Goal: Transaction & Acquisition: Complete application form

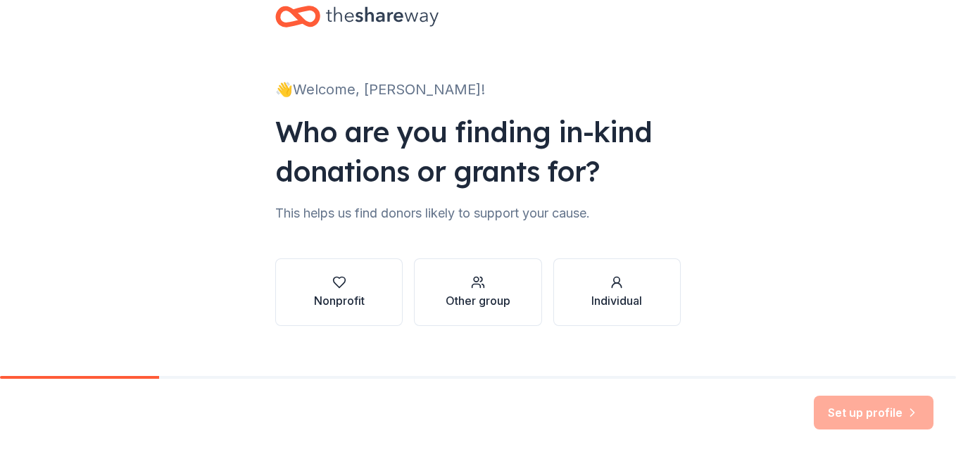
scroll to position [51, 0]
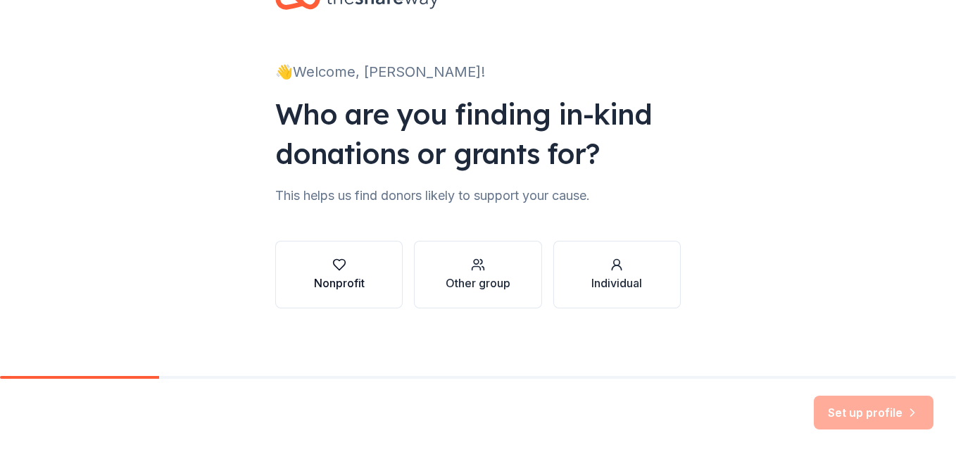
click at [333, 280] on div "Nonprofit" at bounding box center [339, 282] width 51 height 17
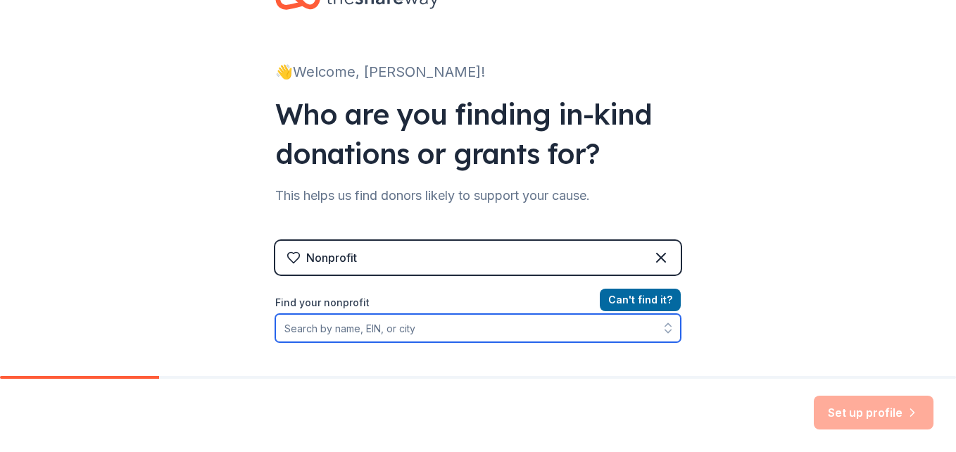
click at [369, 326] on input "Find your nonprofit" at bounding box center [477, 328] width 405 height 28
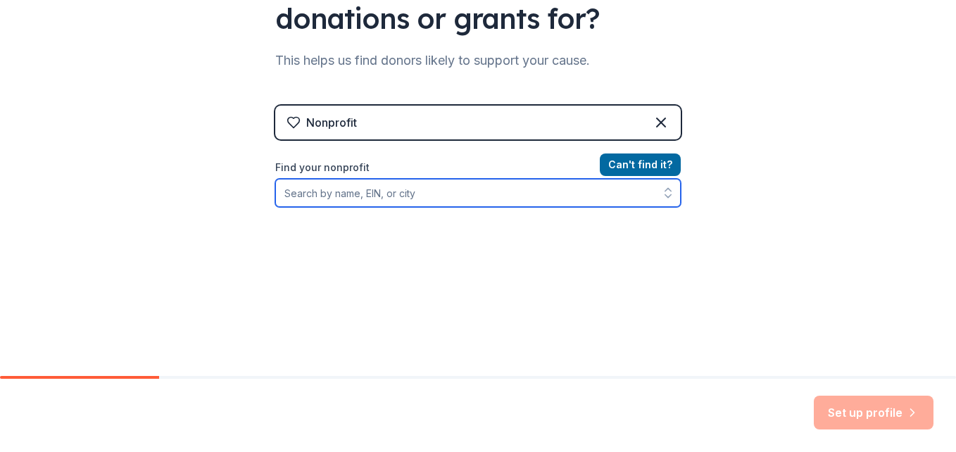
scroll to position [192, 0]
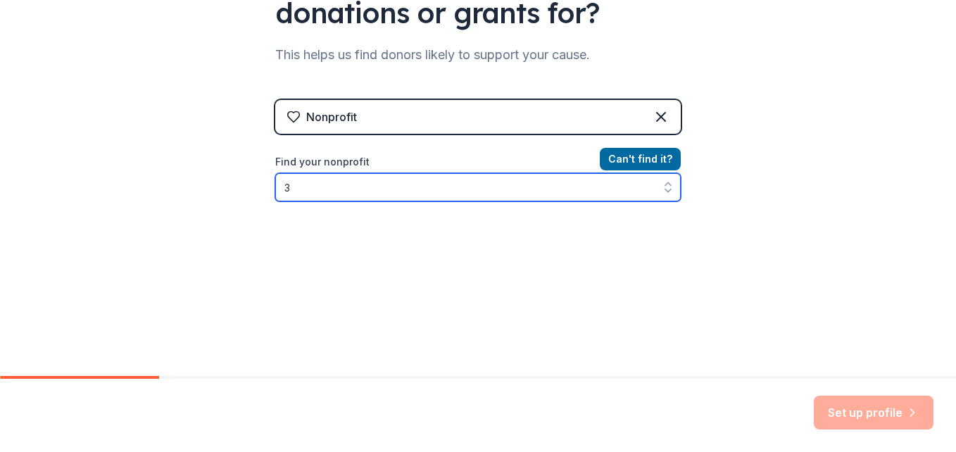
type input "32"
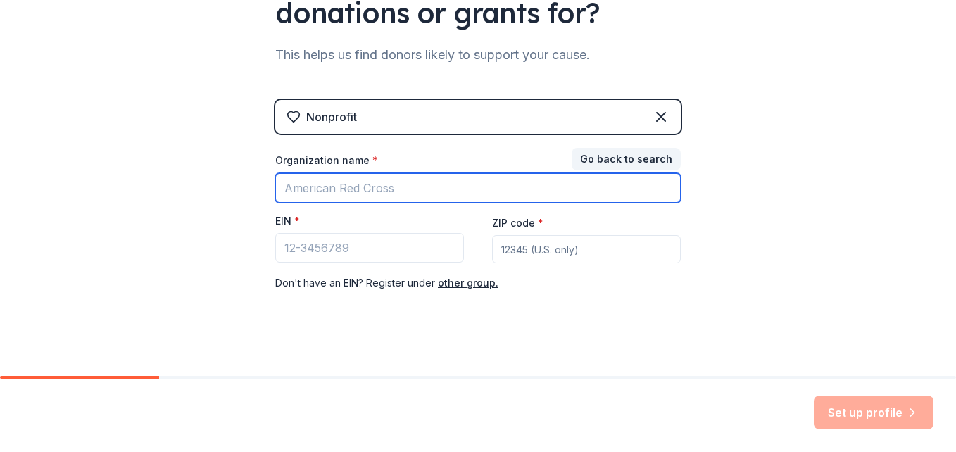
click at [379, 182] on input "Organization name *" at bounding box center [477, 188] width 405 height 30
type input "Harvest For Youth and Elders Ministries"
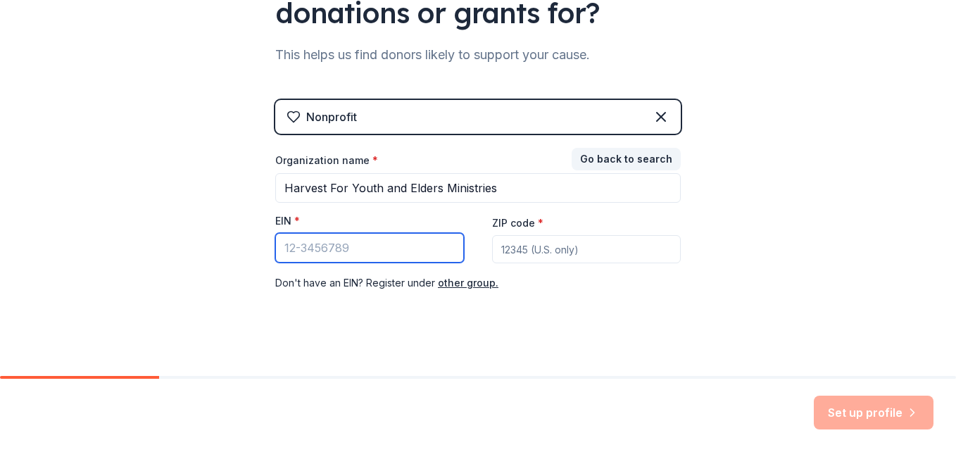
click at [331, 248] on input "EIN *" at bounding box center [369, 248] width 189 height 30
drag, startPoint x: 345, startPoint y: 252, endPoint x: 253, endPoint y: 250, distance: 92.2
click at [253, 250] on div "👋 Welcome, Ann! Who are you finding in-kind donations or grants for? This helps…" at bounding box center [478, 97] width 450 height 579
paste input "32-0261274"
type input "32-0261274"
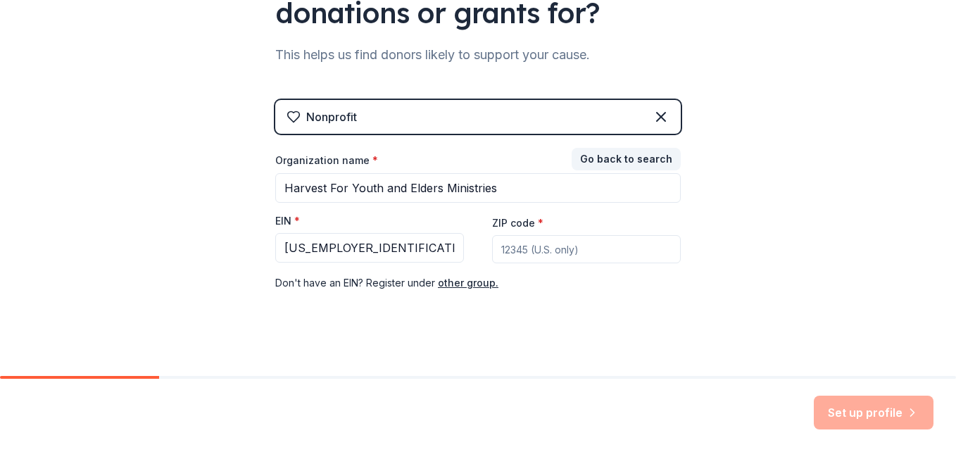
drag, startPoint x: 591, startPoint y: 246, endPoint x: 483, endPoint y: 243, distance: 108.4
click at [483, 243] on div "Organization name * Harvest For Youth and Elders Ministries EIN * 32-0261274 ZI…" at bounding box center [477, 222] width 405 height 138
type input "55411"
click at [850, 408] on button "Set up profile" at bounding box center [873, 412] width 120 height 34
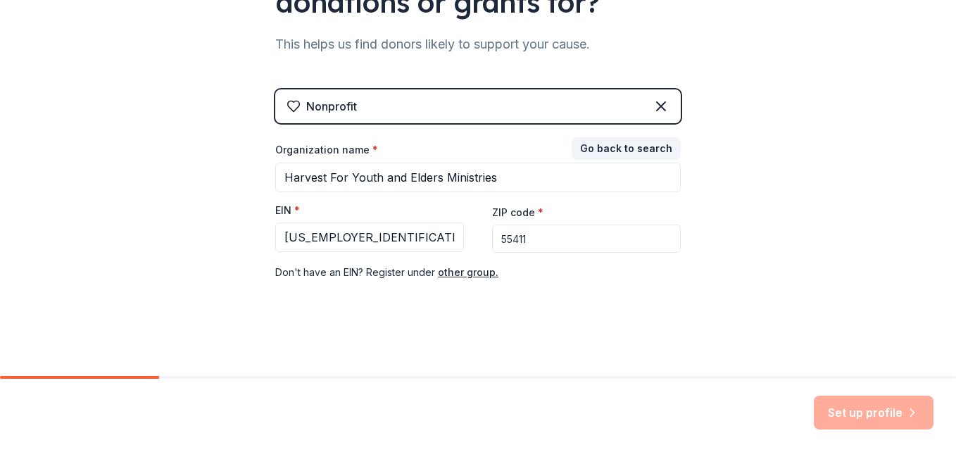
scroll to position [203, 0]
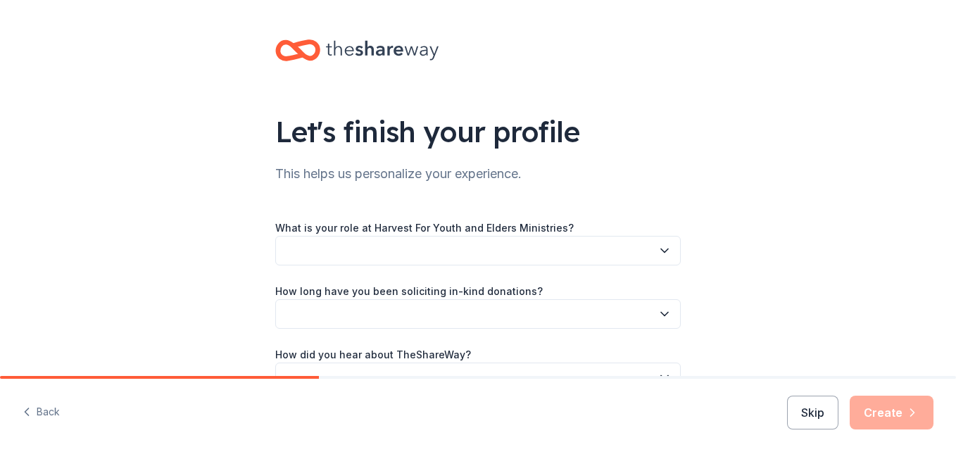
click at [660, 249] on icon "button" at bounding box center [664, 250] width 14 height 14
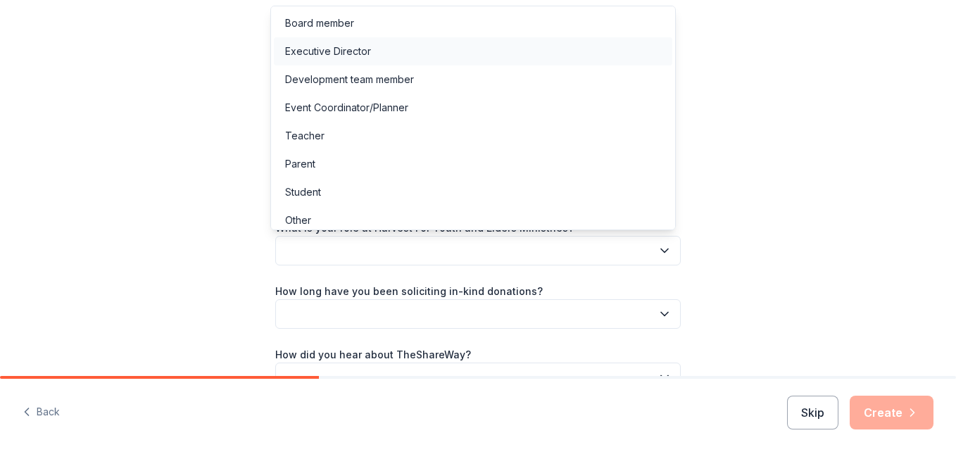
click at [388, 51] on div "Executive Director" at bounding box center [473, 51] width 398 height 28
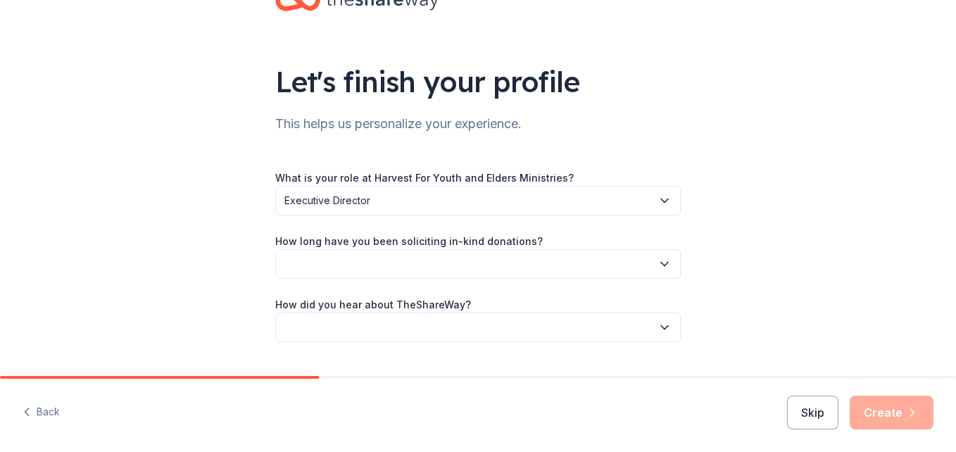
scroll to position [70, 0]
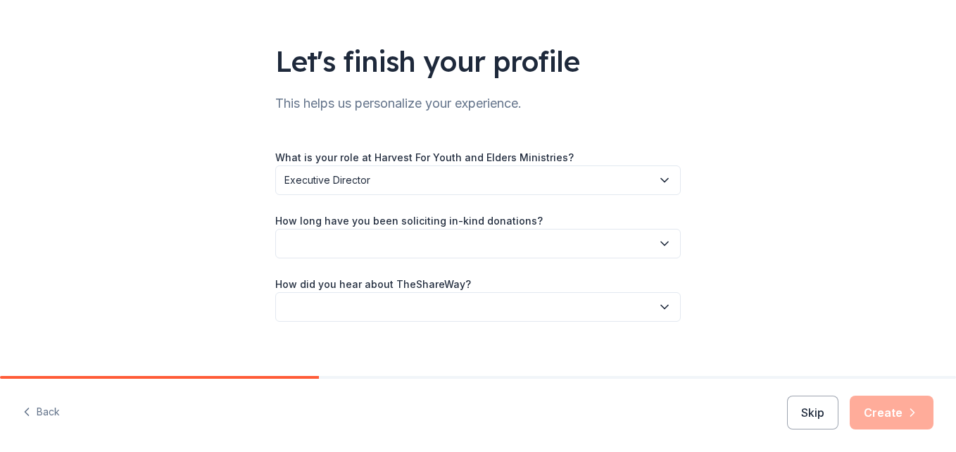
click at [618, 235] on button "button" at bounding box center [477, 244] width 405 height 30
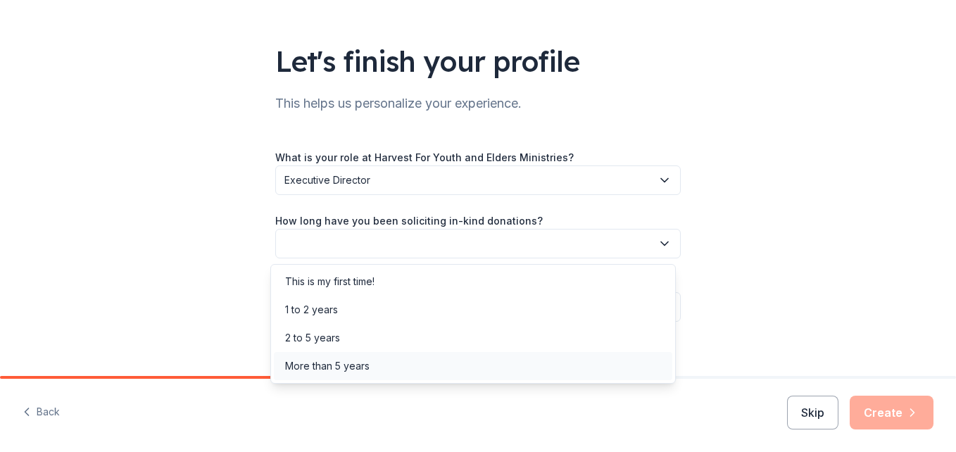
click at [332, 364] on div "More than 5 years" at bounding box center [327, 365] width 84 height 17
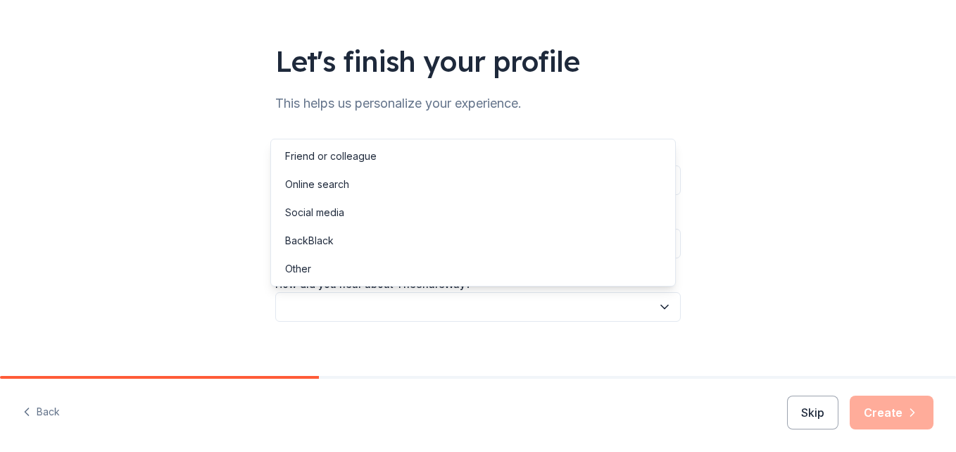
click at [647, 308] on button "button" at bounding box center [477, 307] width 405 height 30
click at [317, 265] on div "Other" at bounding box center [473, 269] width 398 height 28
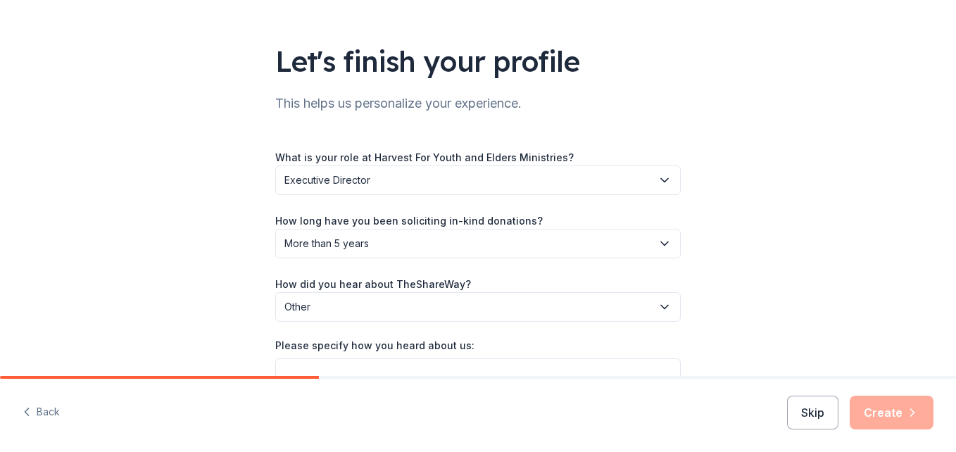
scroll to position [141, 0]
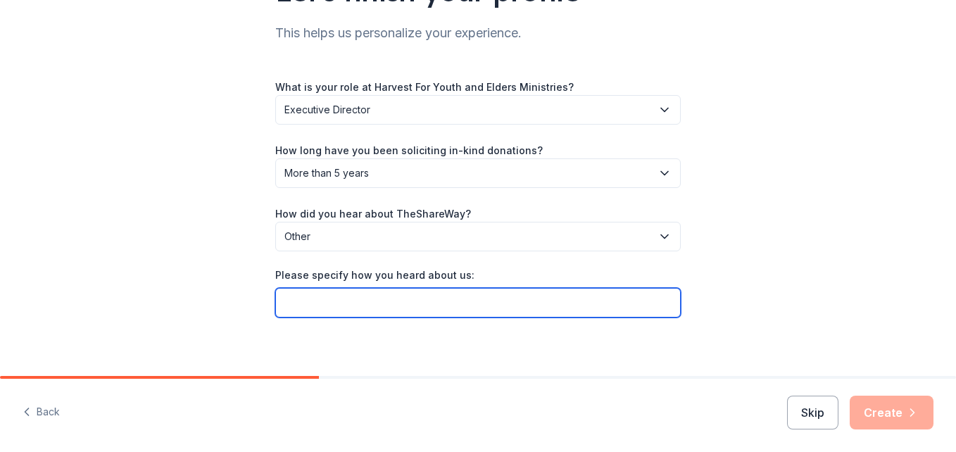
click at [570, 307] on input "Please specify how you heard about us:" at bounding box center [477, 303] width 405 height 30
type input "From Costco"
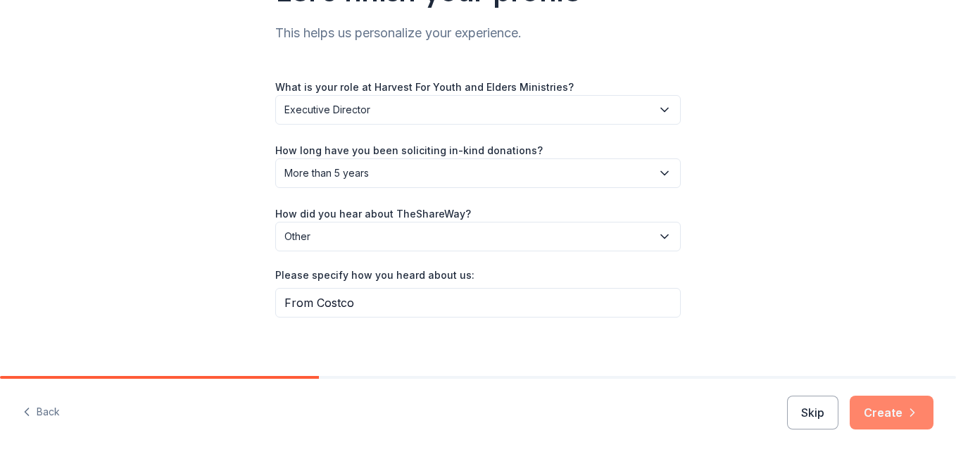
click at [889, 414] on button "Create" at bounding box center [891, 412] width 84 height 34
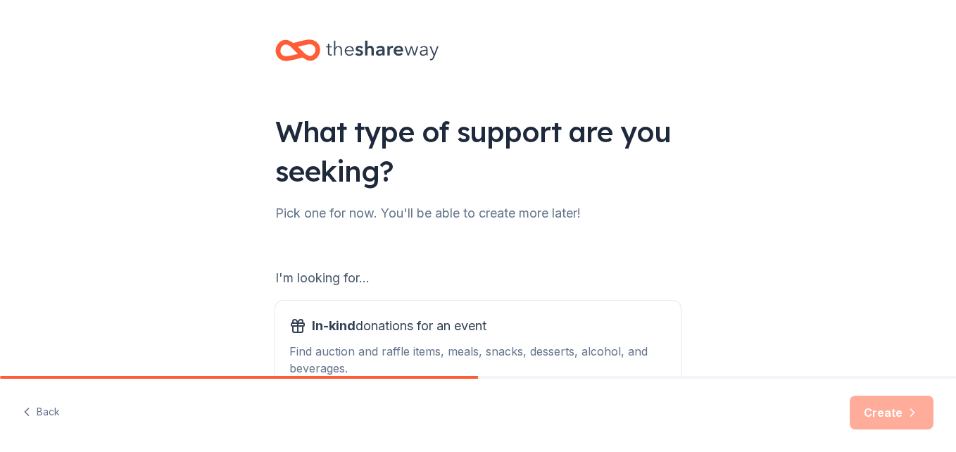
scroll to position [70, 0]
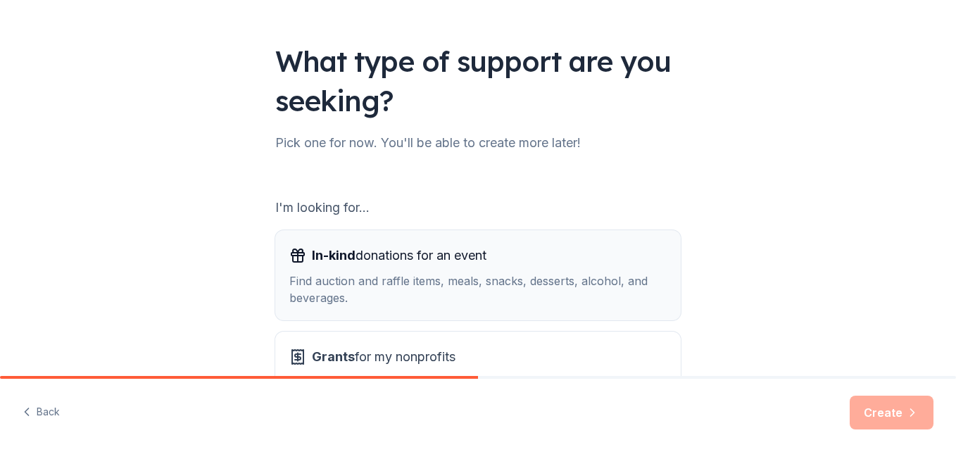
click at [589, 279] on div "Find auction and raffle items, meals, snacks, desserts, alcohol, and beverages." at bounding box center [477, 289] width 377 height 34
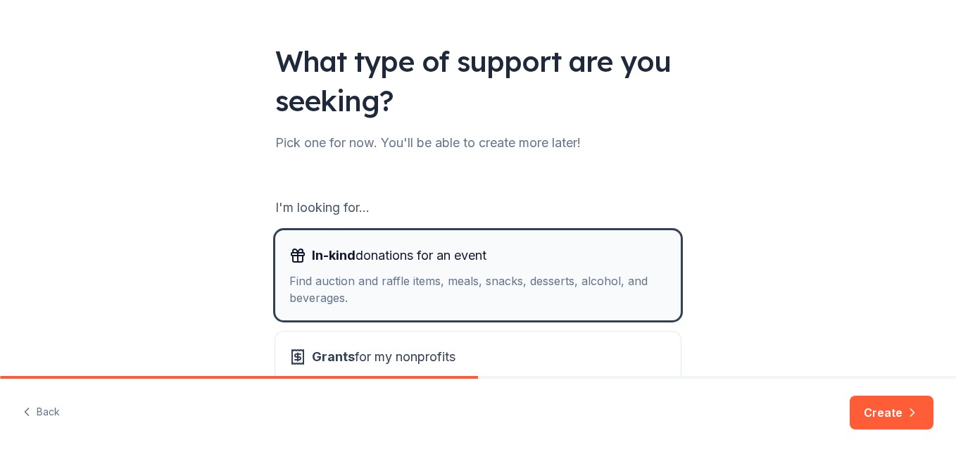
drag, startPoint x: 338, startPoint y: 303, endPoint x: 342, endPoint y: 232, distance: 70.4
click at [342, 232] on button "In-kind donations for an event Find auction and raffle items, meals, snacks, de…" at bounding box center [477, 275] width 405 height 90
click at [386, 251] on span "In-kind donations for an event" at bounding box center [399, 255] width 174 height 23
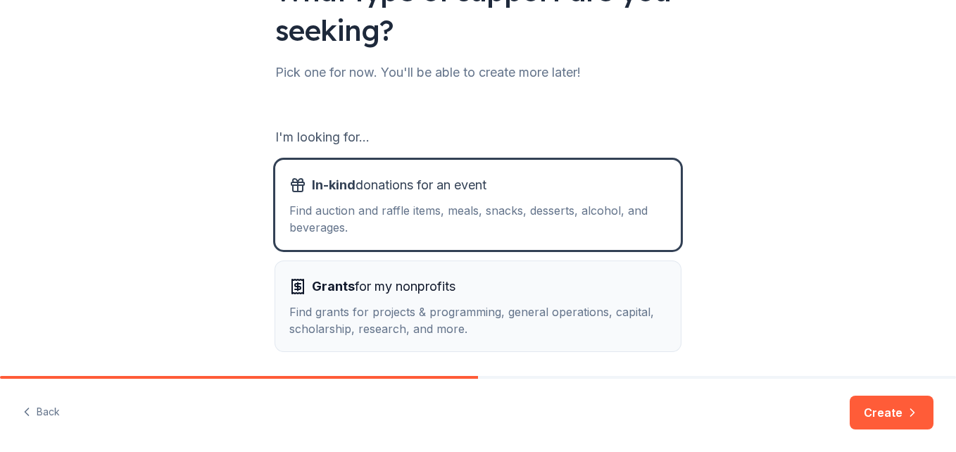
click at [370, 314] on div "Find grants for projects & programming, general operations, capital, scholarshi…" at bounding box center [477, 320] width 377 height 34
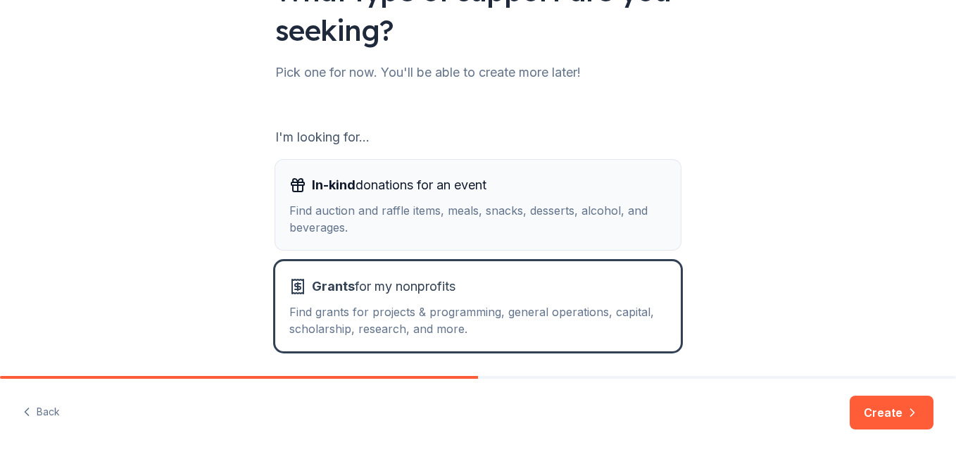
click at [424, 210] on div "Find auction and raffle items, meals, snacks, desserts, alcohol, and beverages." at bounding box center [477, 219] width 377 height 34
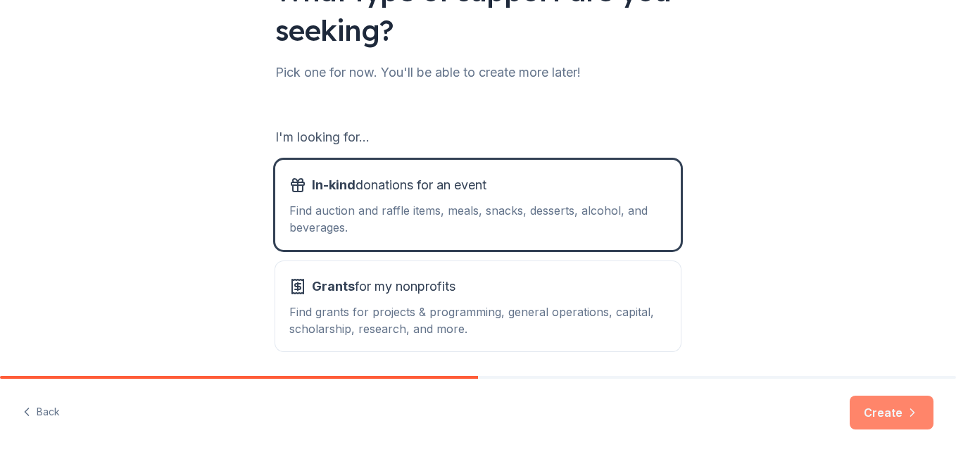
click at [887, 412] on button "Create" at bounding box center [891, 412] width 84 height 34
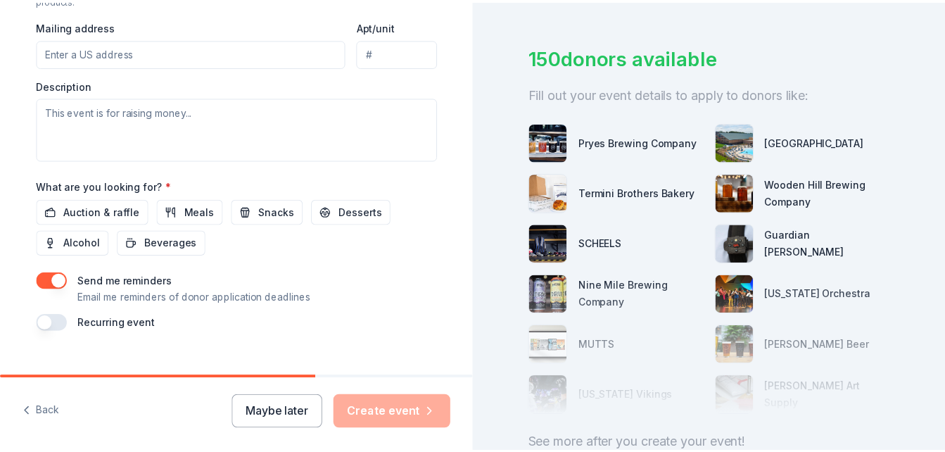
scroll to position [561, 0]
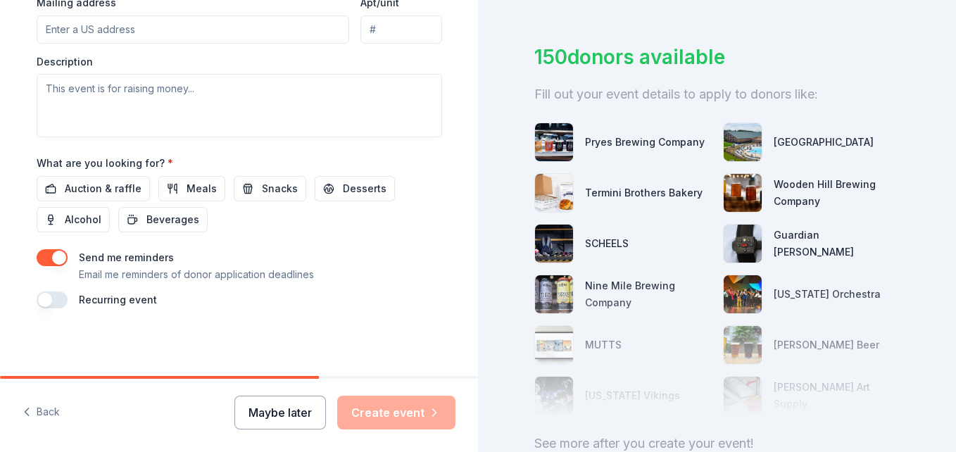
click at [255, 414] on button "Maybe later" at bounding box center [279, 412] width 91 height 34
click at [269, 417] on button "Maybe later" at bounding box center [279, 412] width 91 height 34
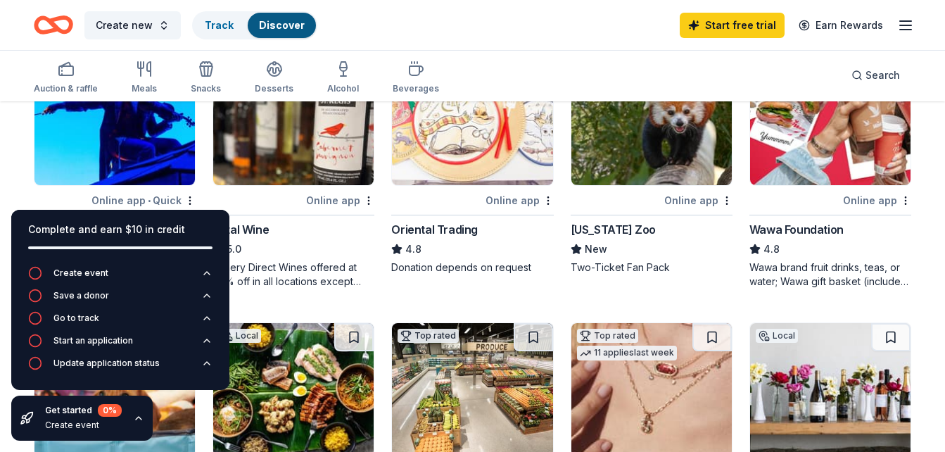
scroll to position [141, 0]
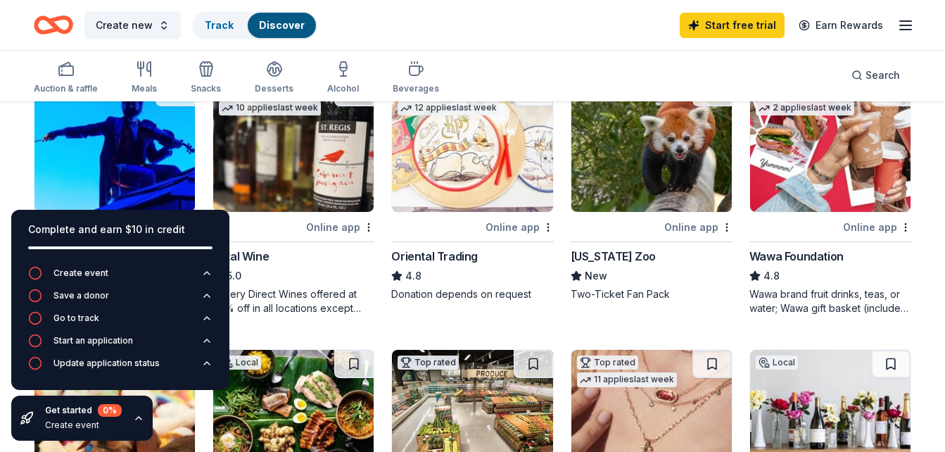
click at [789, 251] on div "Wawa Foundation" at bounding box center [796, 256] width 94 height 17
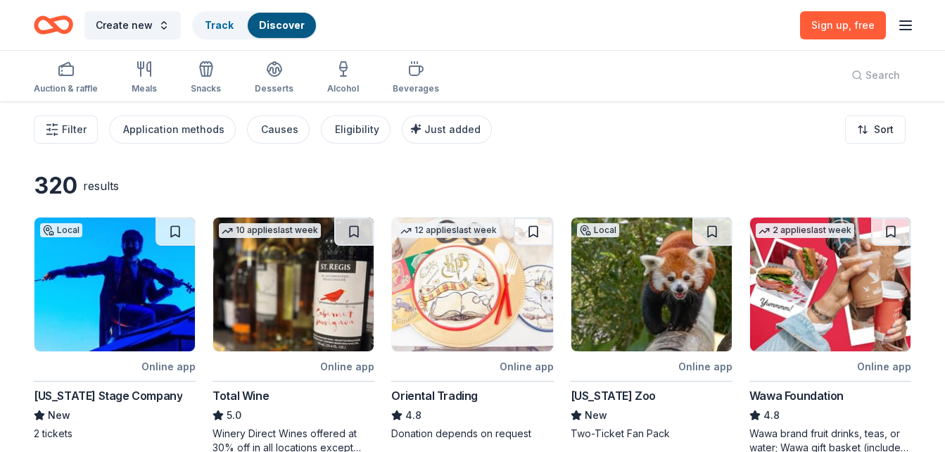
scroll to position [0, 0]
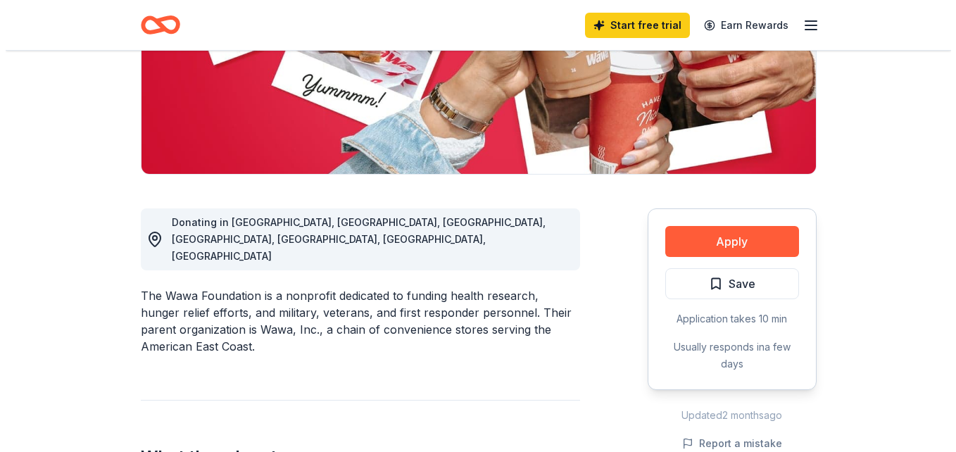
scroll to position [253, 0]
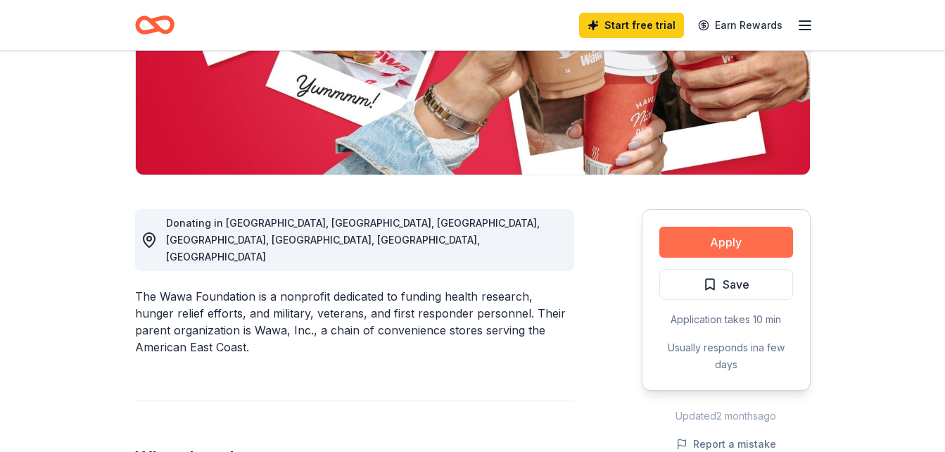
click at [725, 242] on button "Apply" at bounding box center [726, 242] width 134 height 31
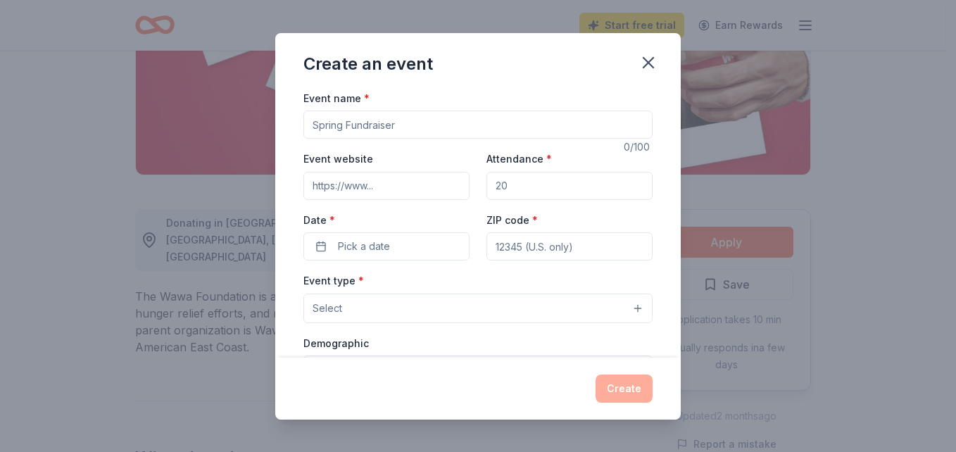
click at [340, 122] on input "Event name *" at bounding box center [477, 124] width 349 height 28
drag, startPoint x: 421, startPoint y: 124, endPoint x: 300, endPoint y: 124, distance: 121.0
click at [300, 124] on div "Event name * 0 /100 Event website Attendance * Date * Pick a date ZIP code * Ev…" at bounding box center [477, 223] width 405 height 268
type input "H"
type input "Harvesting for Elders"
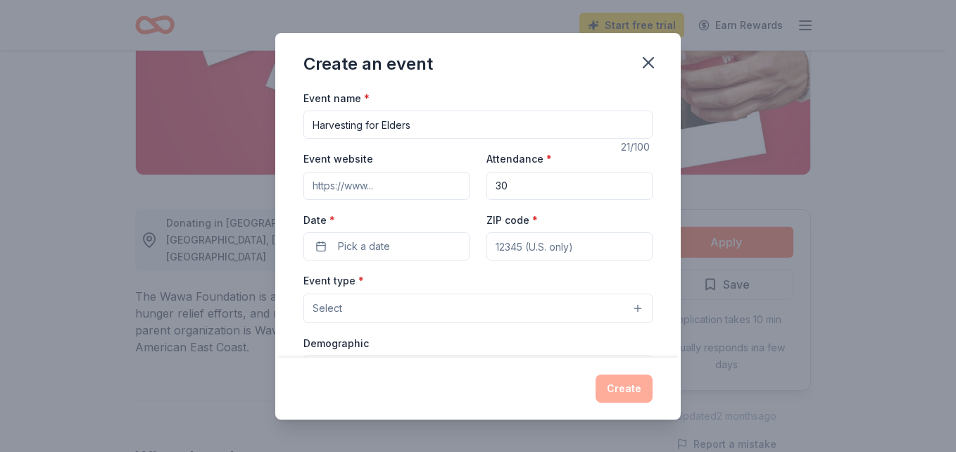
type input "30"
click at [303, 124] on div "Event name * Harvesting for Elders 21 /100 Event website Attendance * 30 Date *…" at bounding box center [477, 223] width 405 height 268
click at [562, 307] on button "Select" at bounding box center [477, 308] width 349 height 30
click at [492, 309] on button "Select" at bounding box center [477, 308] width 349 height 30
click at [505, 343] on div "Demographic Select" at bounding box center [477, 359] width 349 height 51
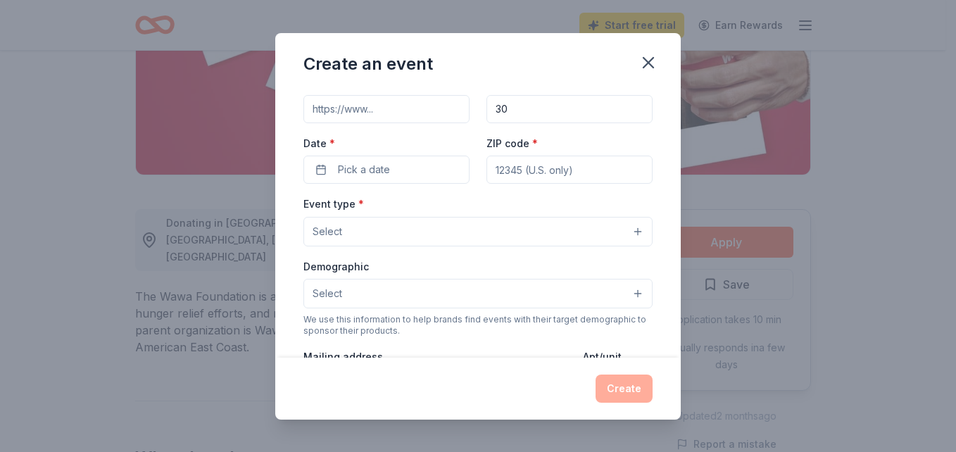
scroll to position [99, 0]
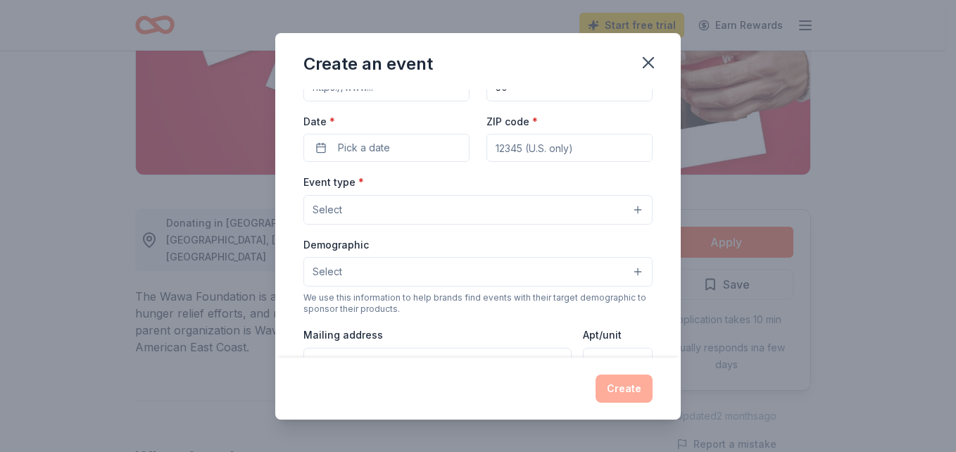
click at [626, 270] on button "Select" at bounding box center [477, 272] width 349 height 30
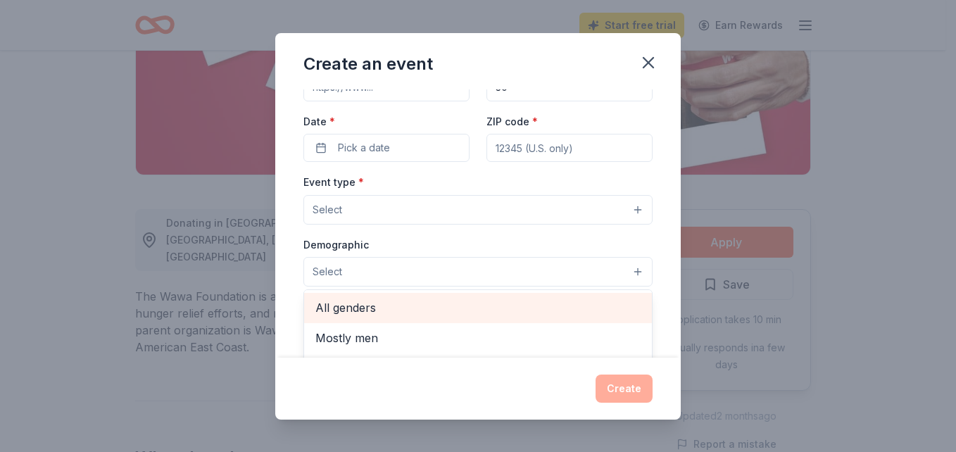
click at [353, 307] on span "All genders" at bounding box center [477, 307] width 325 height 18
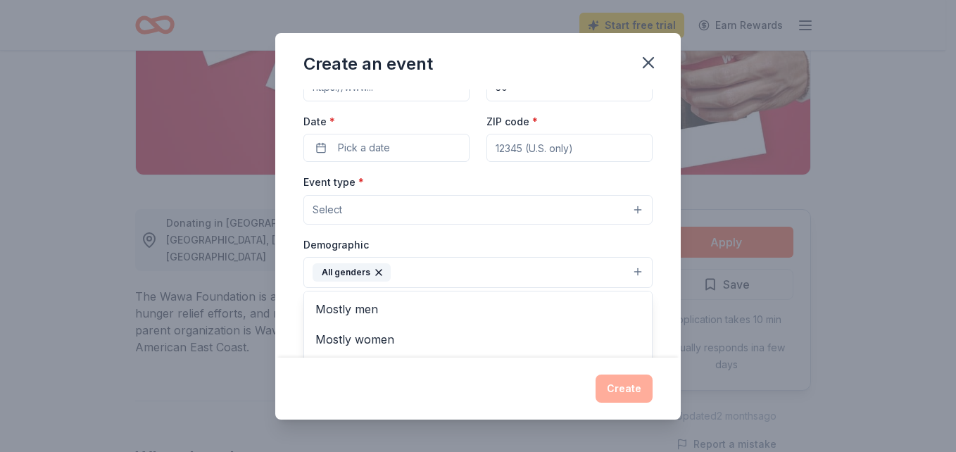
click at [378, 213] on div "Event type * Select Demographic All genders Mostly men Mostly women All ages 0-…" at bounding box center [477, 322] width 349 height 298
click at [391, 209] on button "Select" at bounding box center [477, 210] width 349 height 30
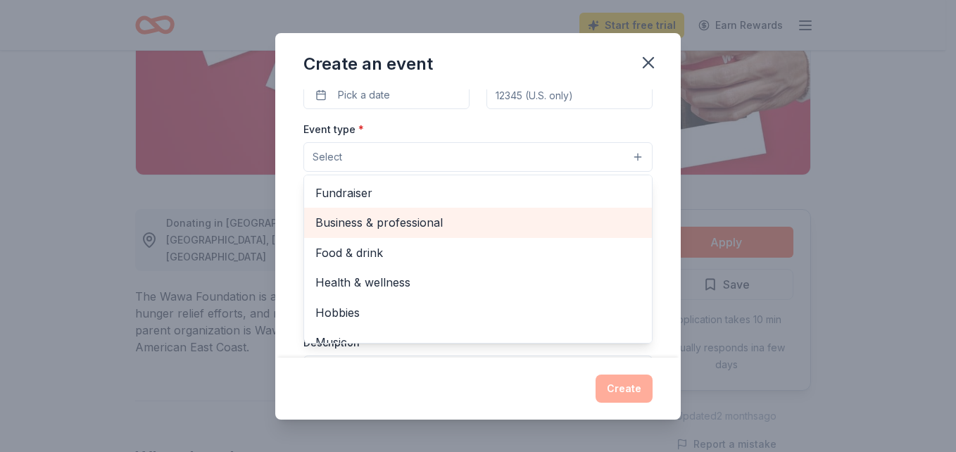
scroll to position [169, 0]
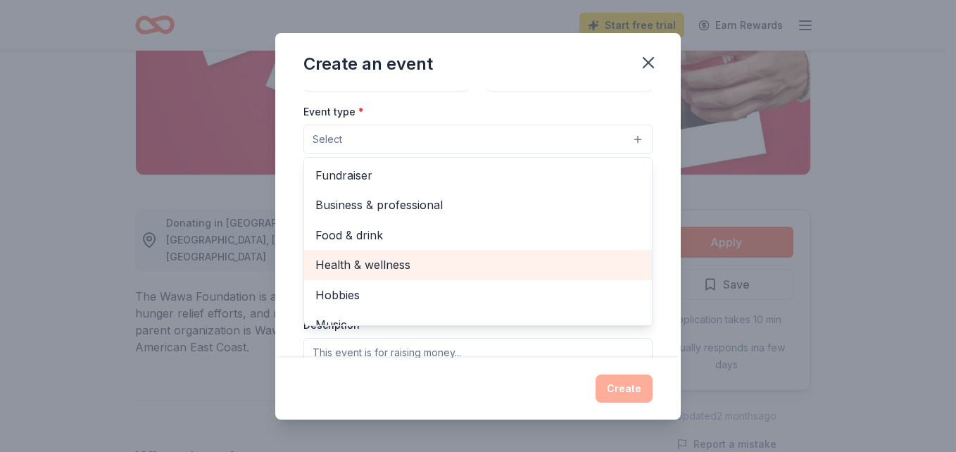
click at [383, 263] on span "Health & wellness" at bounding box center [477, 264] width 325 height 18
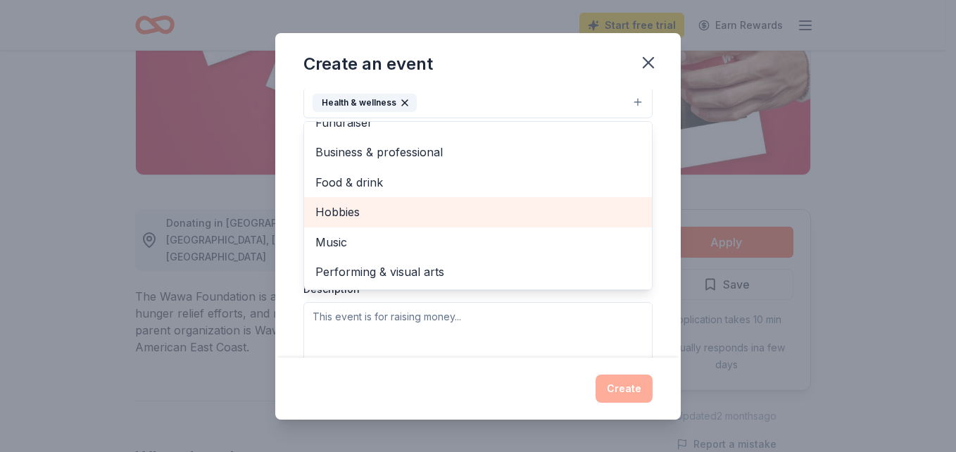
scroll to position [239, 0]
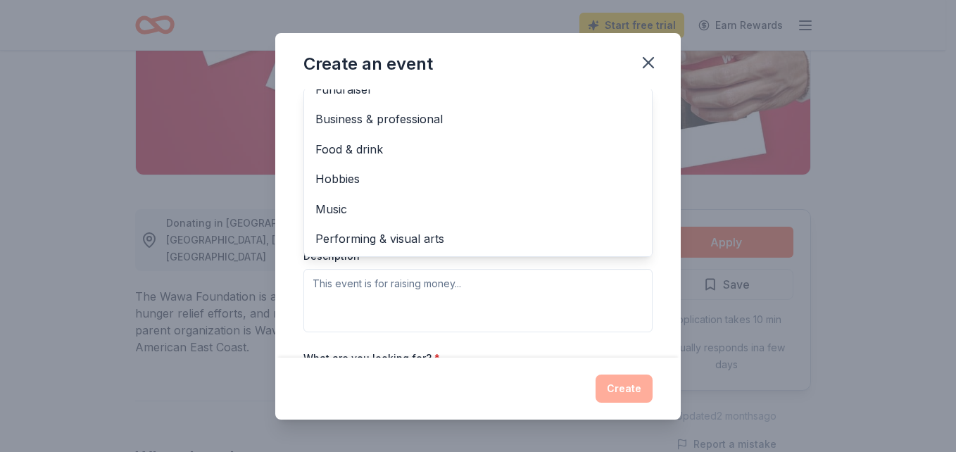
click at [565, 295] on div "Event type * Health & wellness Fundraiser Business & professional Food & drink …" at bounding box center [477, 181] width 349 height 299
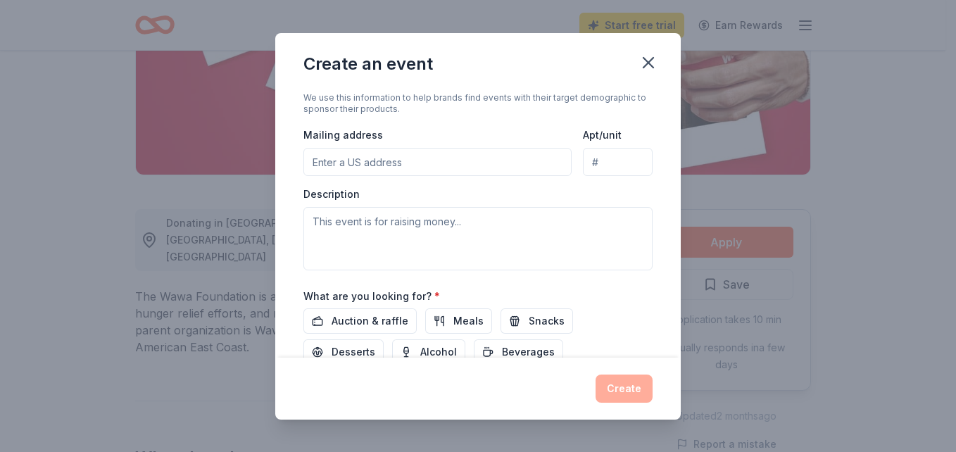
scroll to position [367, 0]
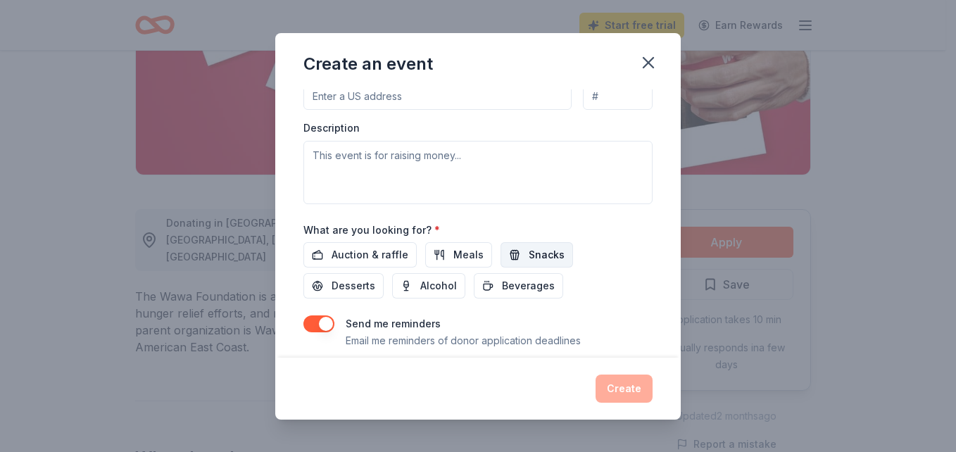
click at [532, 253] on span "Snacks" at bounding box center [546, 254] width 36 height 17
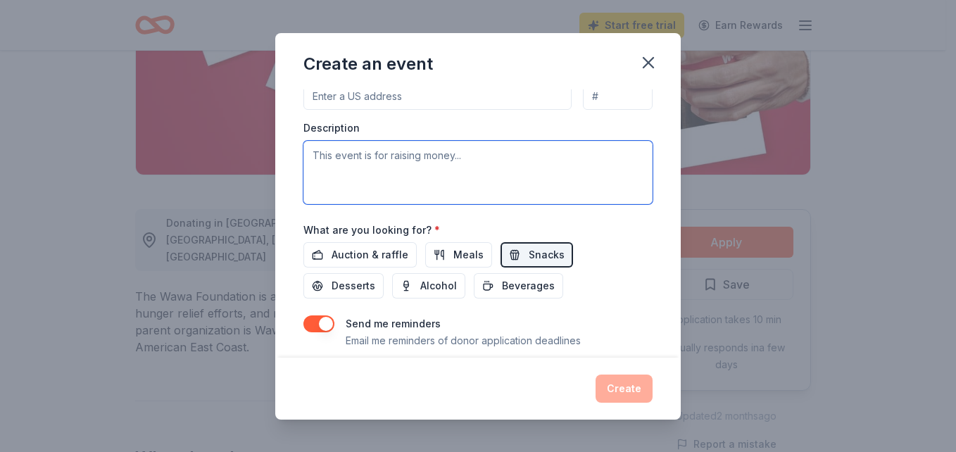
click at [327, 151] on textarea at bounding box center [477, 172] width 349 height 63
click at [331, 158] on textarea "To enrich screen reader interactions, please activate Accessibility in Grammarl…" at bounding box center [477, 172] width 349 height 63
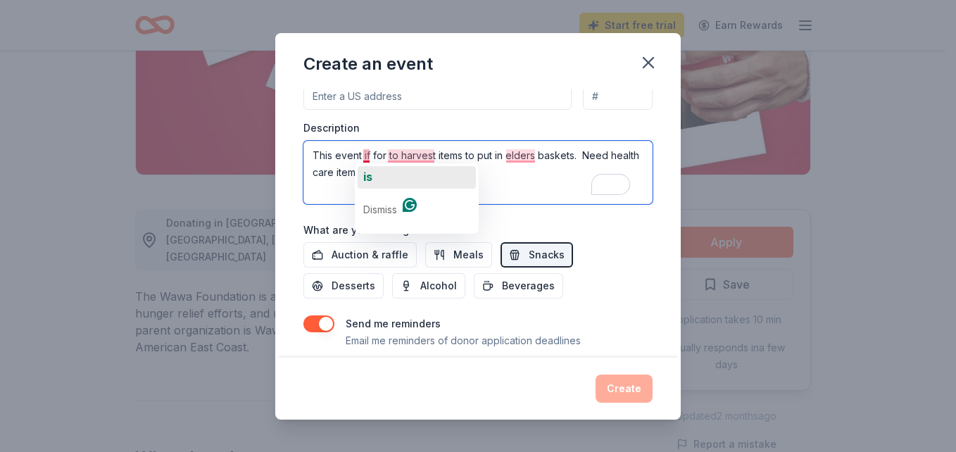
click at [364, 176] on span "is" at bounding box center [367, 177] width 9 height 14
click at [410, 173] on span "harvesting" at bounding box center [420, 177] width 61 height 14
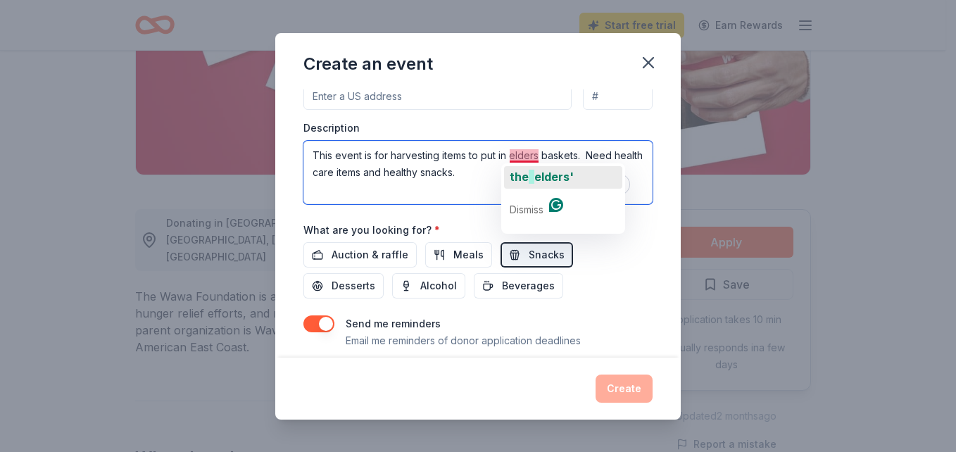
click at [535, 170] on span "elders'" at bounding box center [553, 177] width 39 height 14
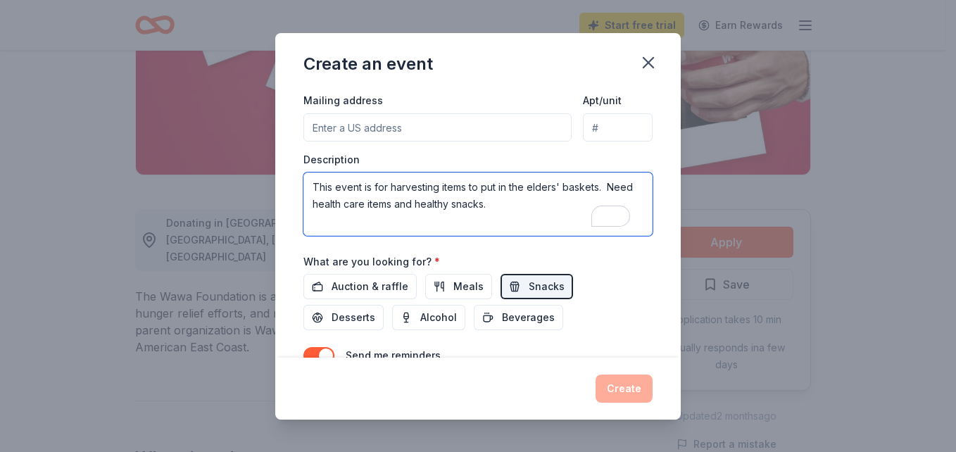
scroll to position [336, 0]
type textarea "This event is for harvesting items to put in the elders' baskets. Need health c…"
click at [341, 127] on input "Mailing address" at bounding box center [437, 127] width 268 height 28
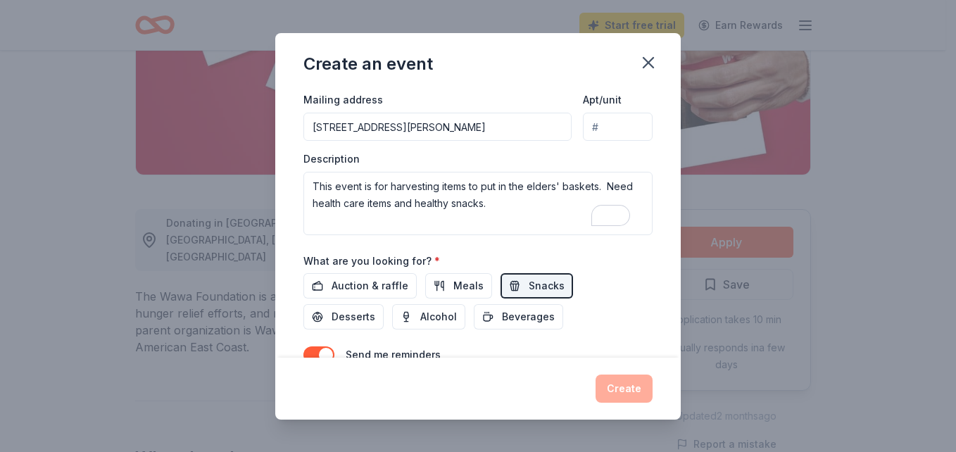
type input "1200 Harrison Creek Boulevard, Petersburg, VA, 23803"
click at [583, 127] on input "Apt/unit" at bounding box center [618, 127] width 70 height 28
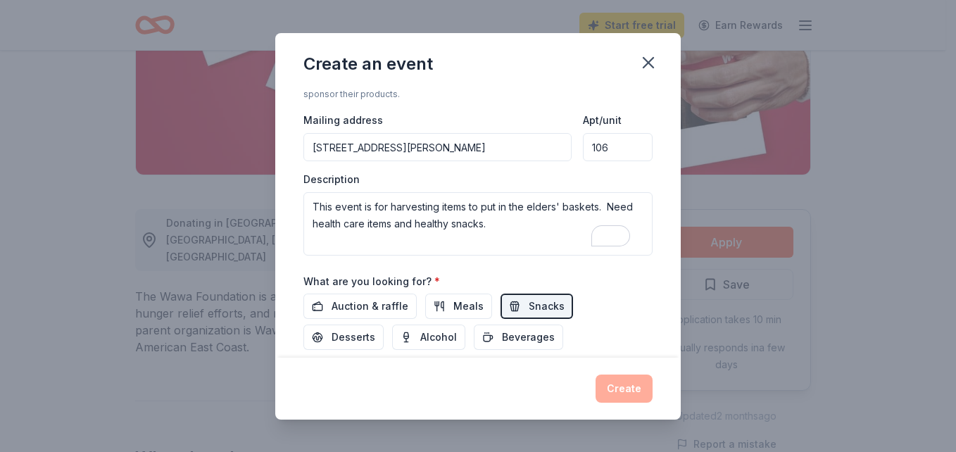
scroll to position [407, 0]
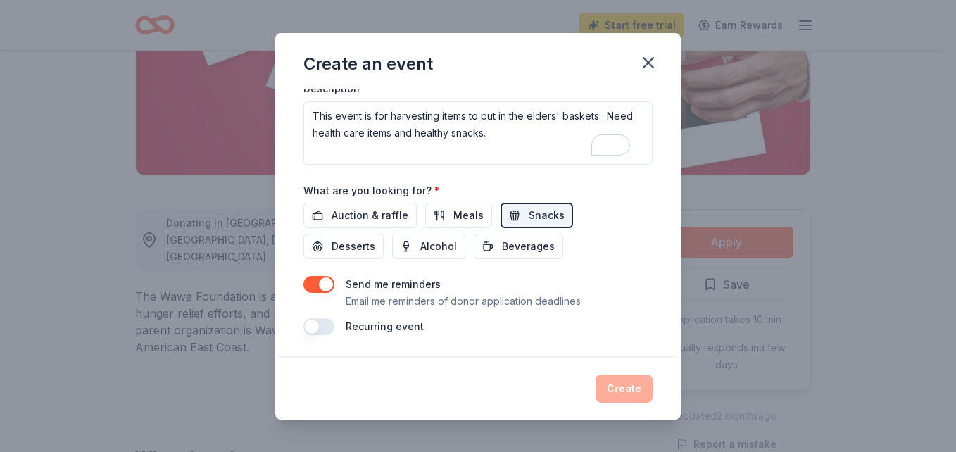
type input "106"
click at [600, 278] on div "Send me reminders Email me reminders of donor application deadlines" at bounding box center [477, 293] width 349 height 34
click at [607, 203] on div "Auction & raffle Meals Snacks Desserts Alcohol Beverages" at bounding box center [477, 231] width 349 height 56
click at [654, 171] on div "Event name * Harvesting for Elders 21 /100 Event website Attendance * 30 Date *…" at bounding box center [477, 223] width 405 height 268
click at [313, 330] on button "button" at bounding box center [318, 326] width 31 height 17
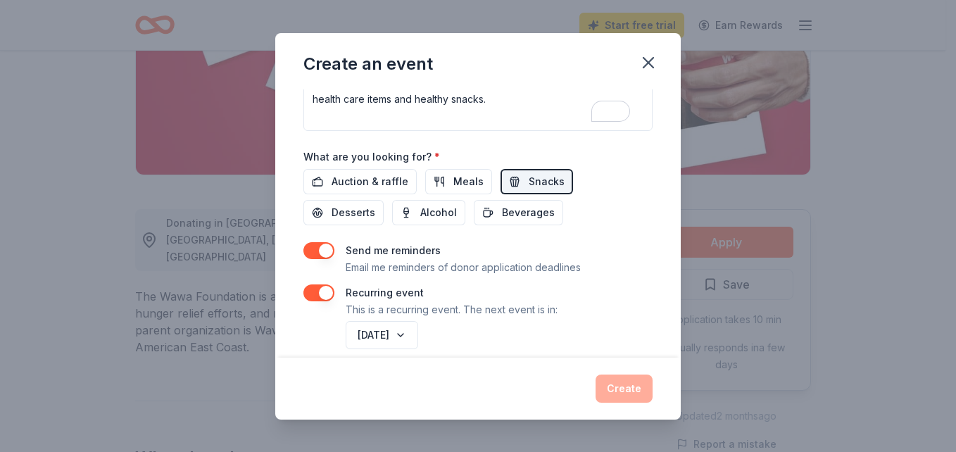
scroll to position [457, 0]
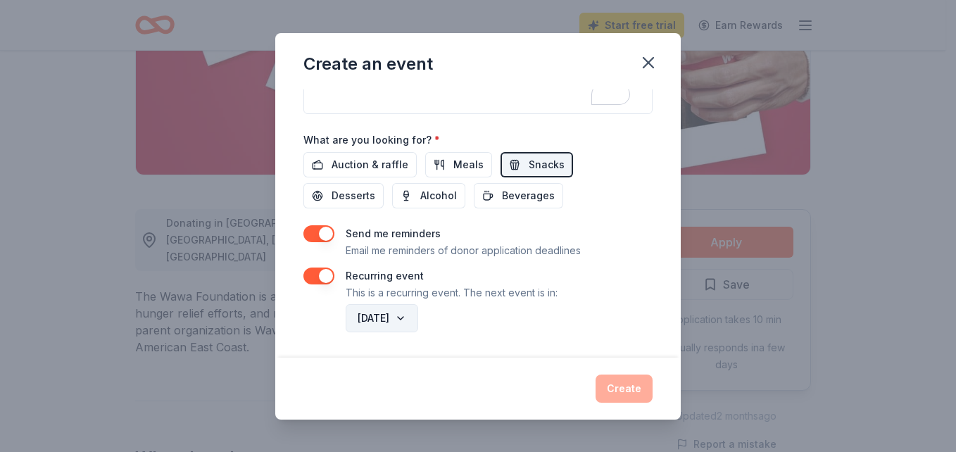
click at [418, 318] on button "August 2026" at bounding box center [381, 318] width 72 height 28
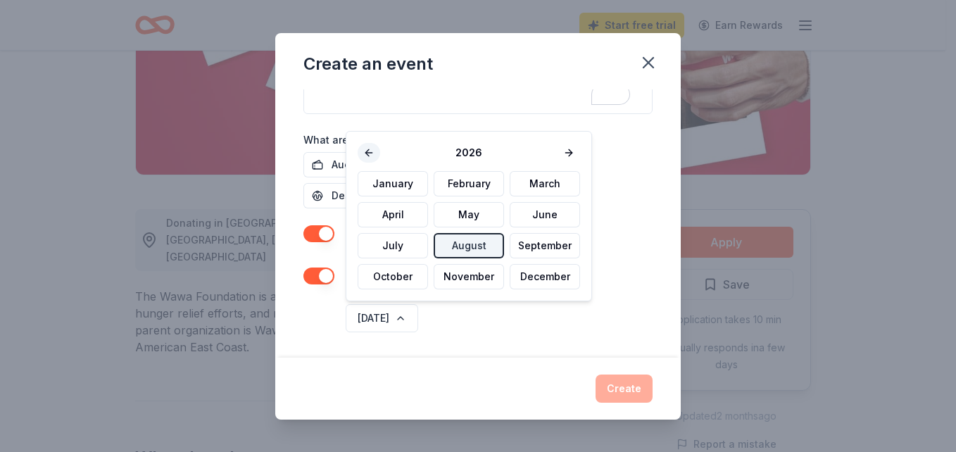
click at [372, 155] on button at bounding box center [368, 153] width 23 height 20
click at [558, 246] on button "September" at bounding box center [544, 245] width 70 height 25
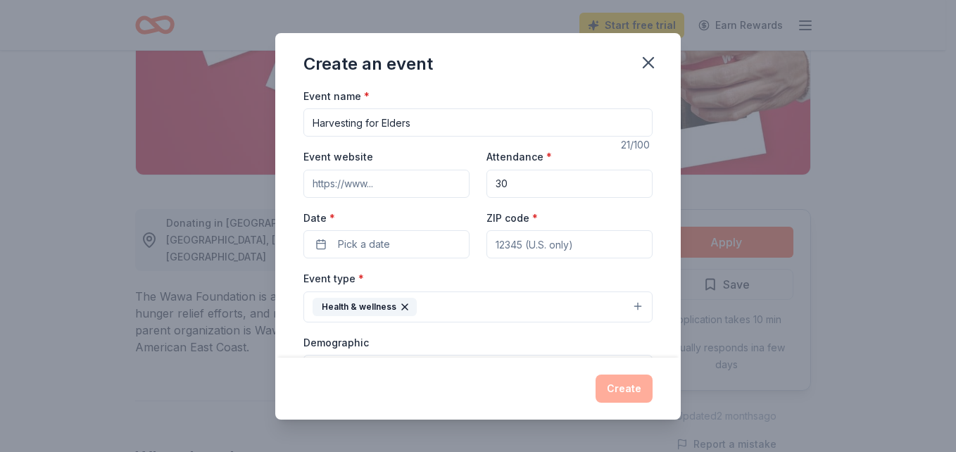
scroll to position [0, 0]
click at [421, 186] on input "Event website" at bounding box center [386, 186] width 166 height 28
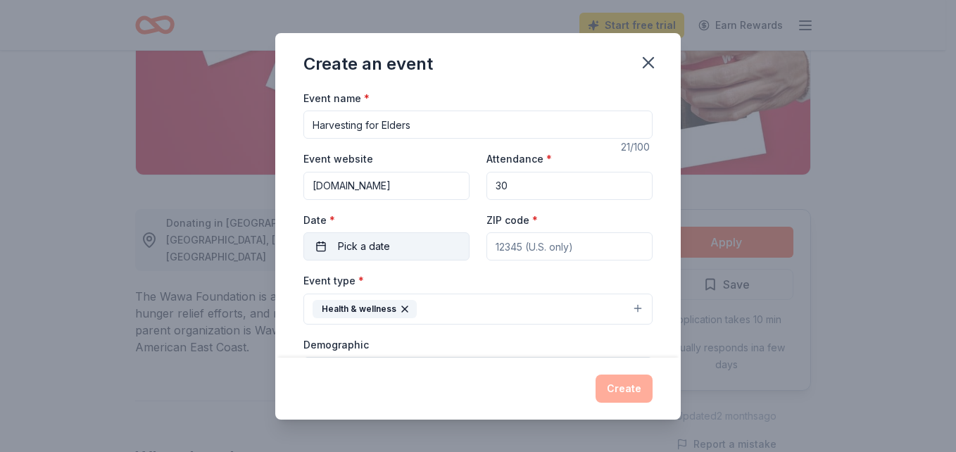
type input "www.harvestforyouth.org"
click at [361, 246] on span "Pick a date" at bounding box center [364, 246] width 52 height 17
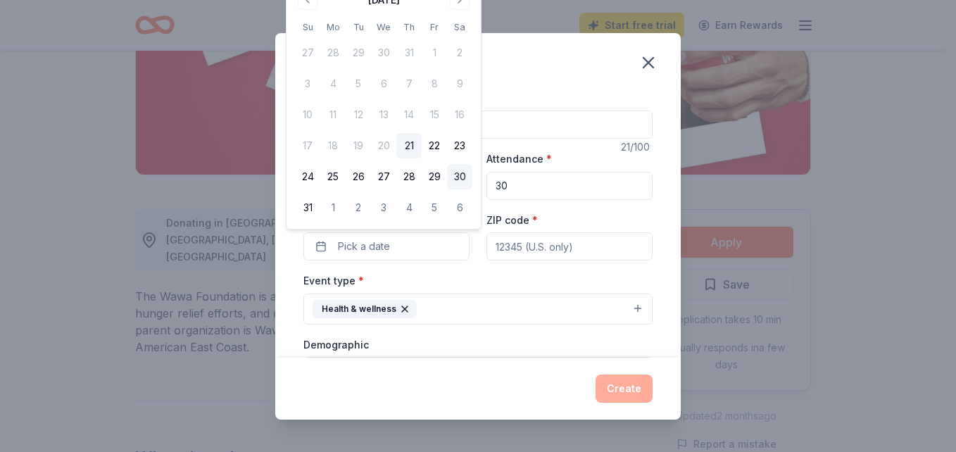
click at [456, 176] on button "30" at bounding box center [459, 176] width 25 height 25
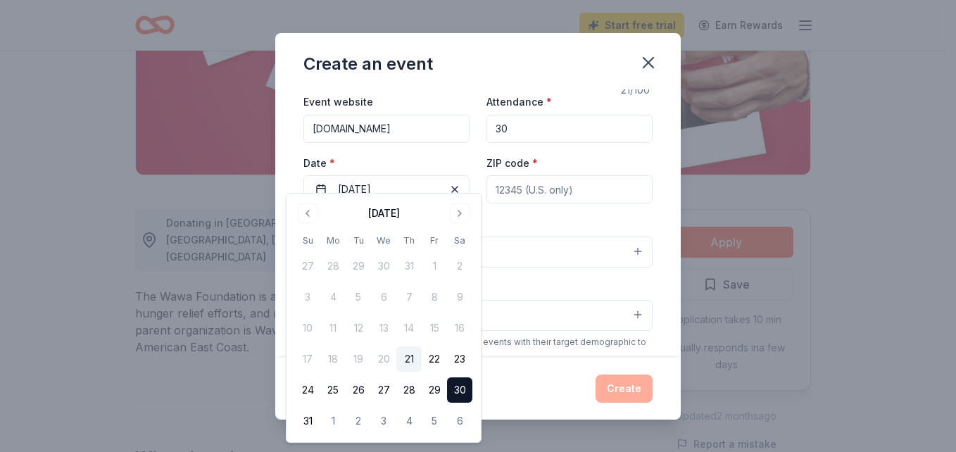
scroll to position [70, 0]
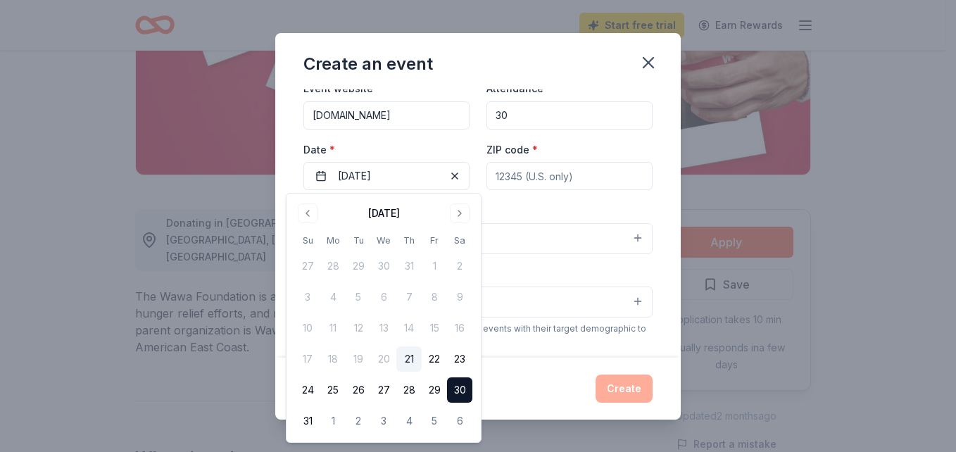
click at [554, 251] on button "Health & wellness" at bounding box center [477, 238] width 349 height 31
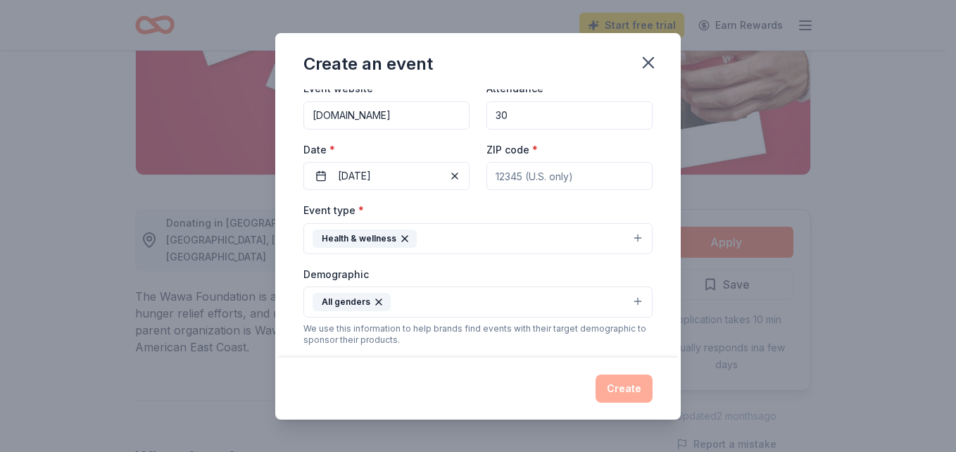
click at [532, 236] on button "Health & wellness" at bounding box center [477, 238] width 349 height 31
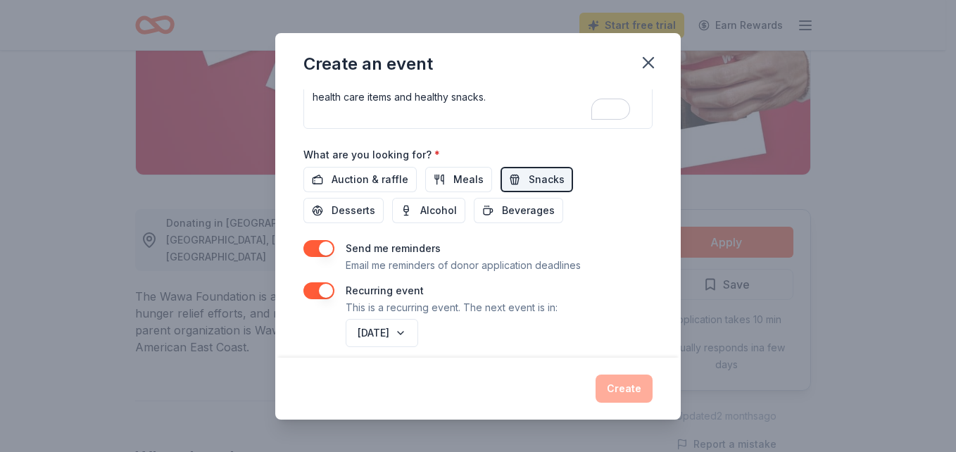
scroll to position [457, 0]
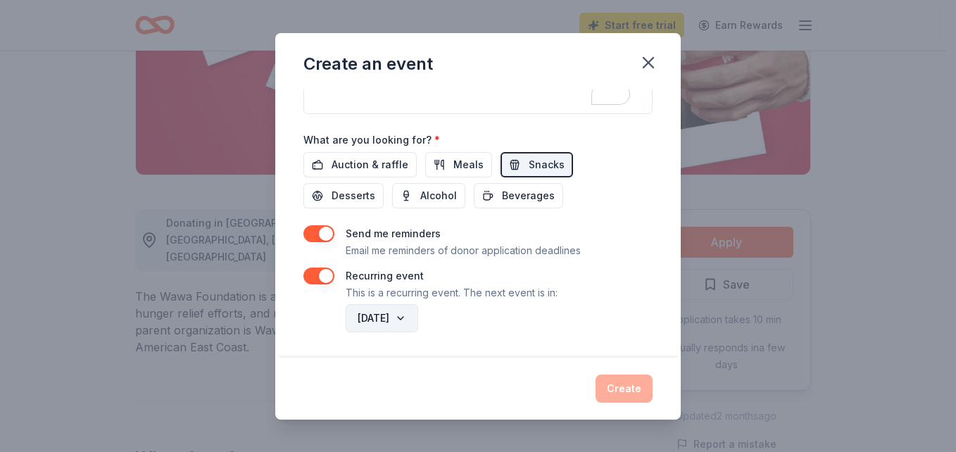
click at [418, 319] on button "September 2025" at bounding box center [381, 318] width 72 height 28
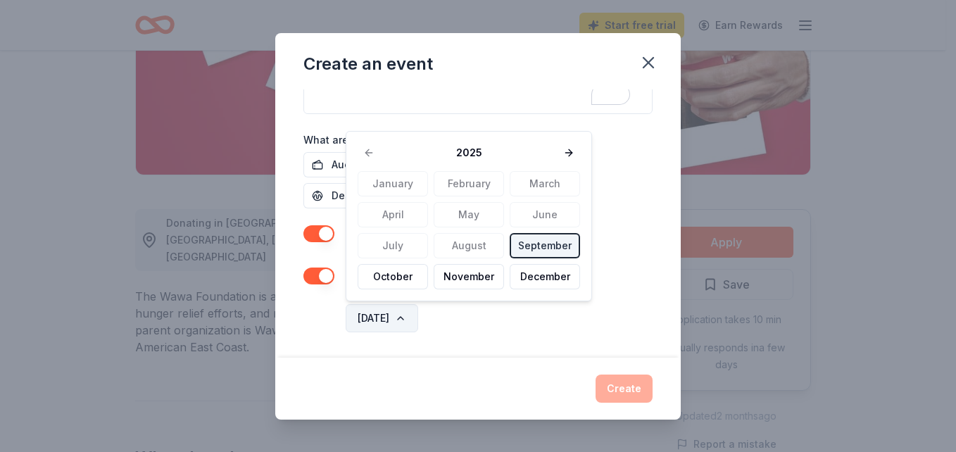
click at [418, 318] on button "September 2025" at bounding box center [381, 318] width 72 height 28
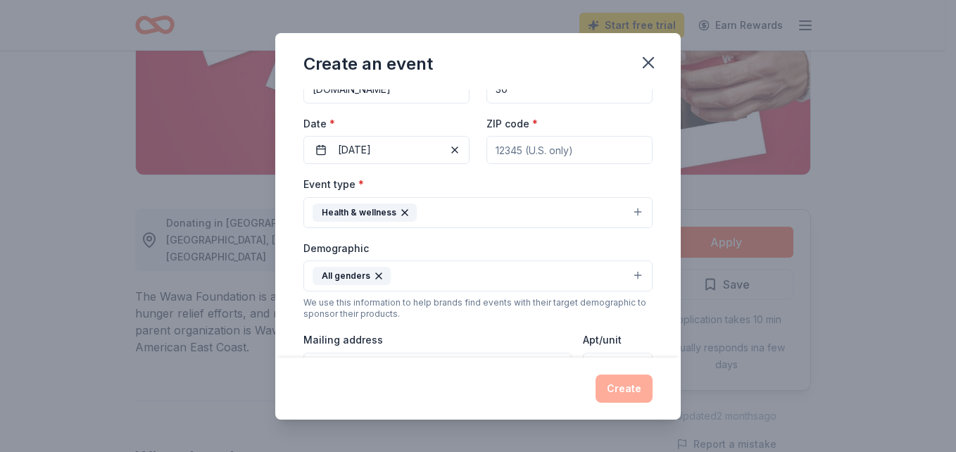
scroll to position [0, 0]
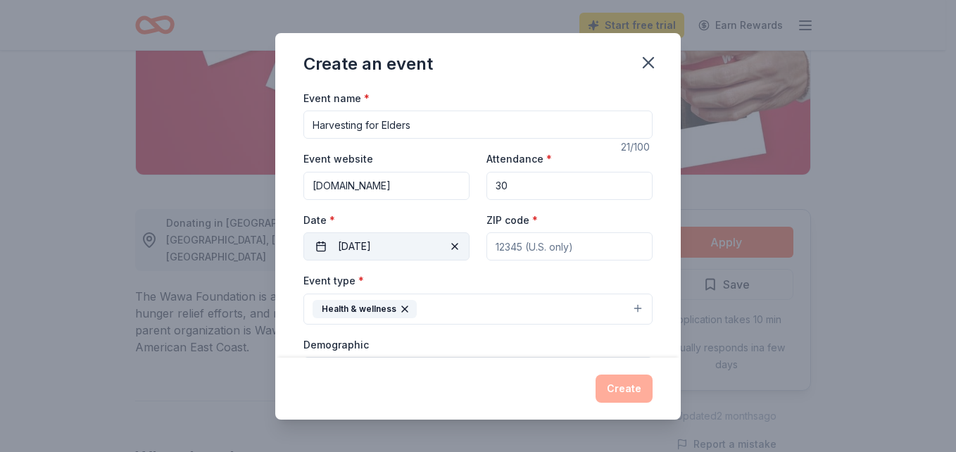
click at [421, 245] on button "08/30/2025" at bounding box center [386, 246] width 166 height 28
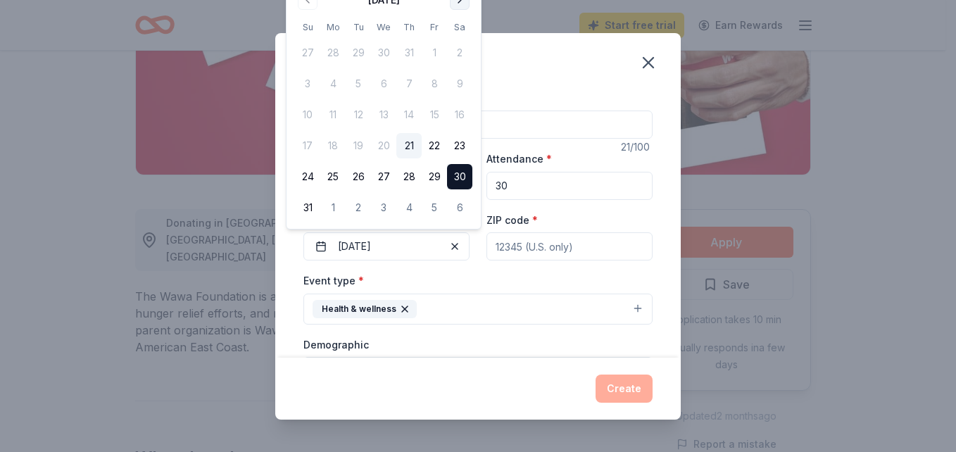
click at [459, 3] on button "Go to next month" at bounding box center [460, 0] width 20 height 20
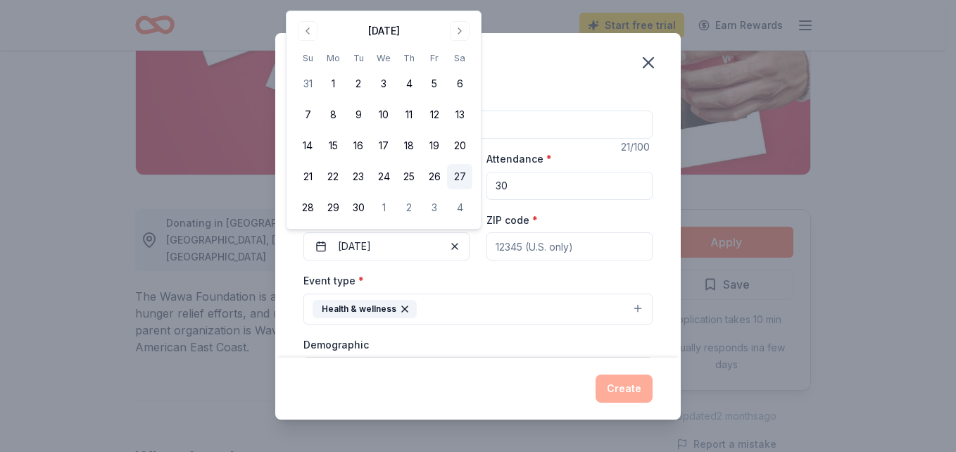
click at [457, 172] on button "27" at bounding box center [459, 176] width 25 height 25
click at [559, 297] on button "Health & wellness" at bounding box center [477, 308] width 349 height 31
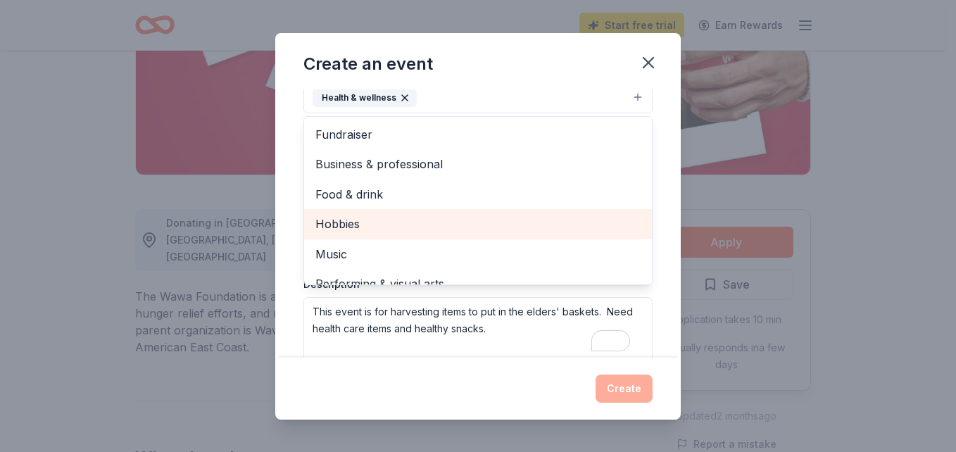
scroll to position [141, 0]
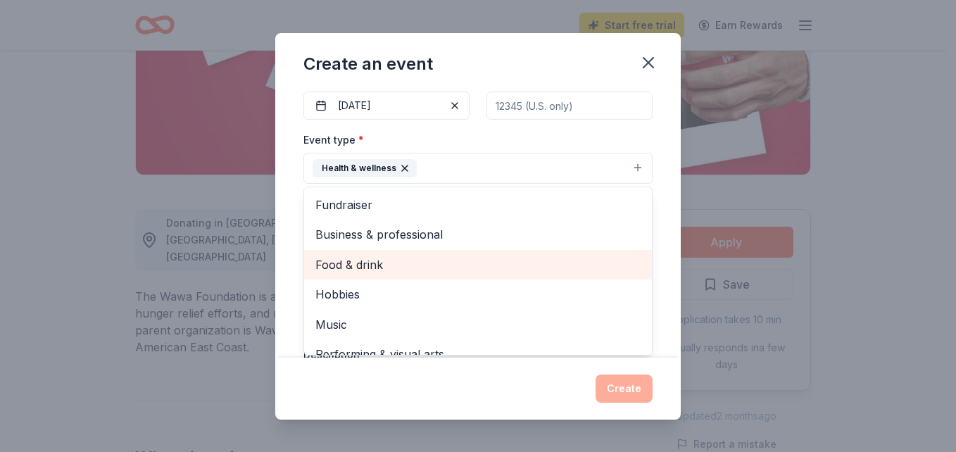
click at [360, 262] on span "Food & drink" at bounding box center [477, 264] width 325 height 18
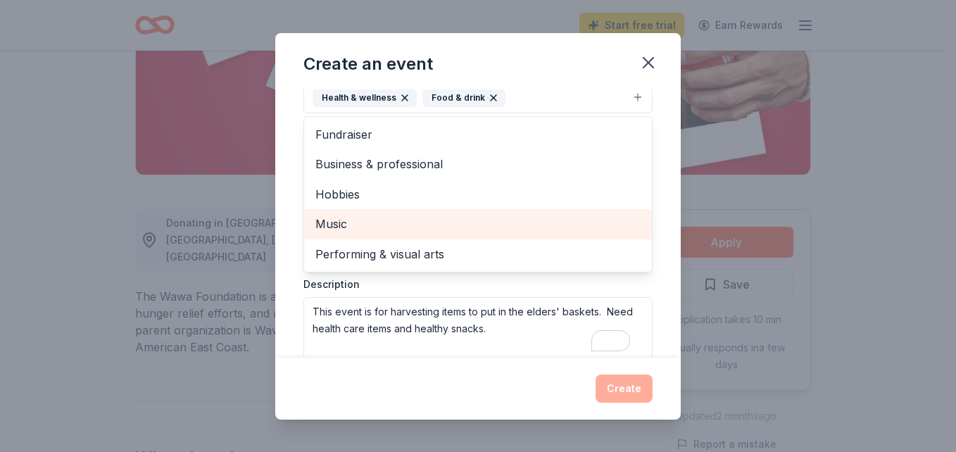
scroll to position [281, 0]
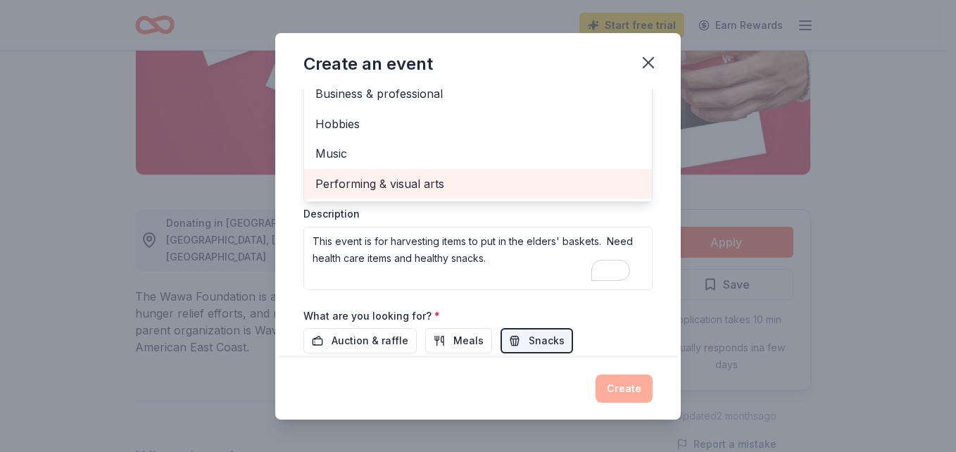
click at [399, 187] on span "Performing & visual arts" at bounding box center [477, 183] width 325 height 18
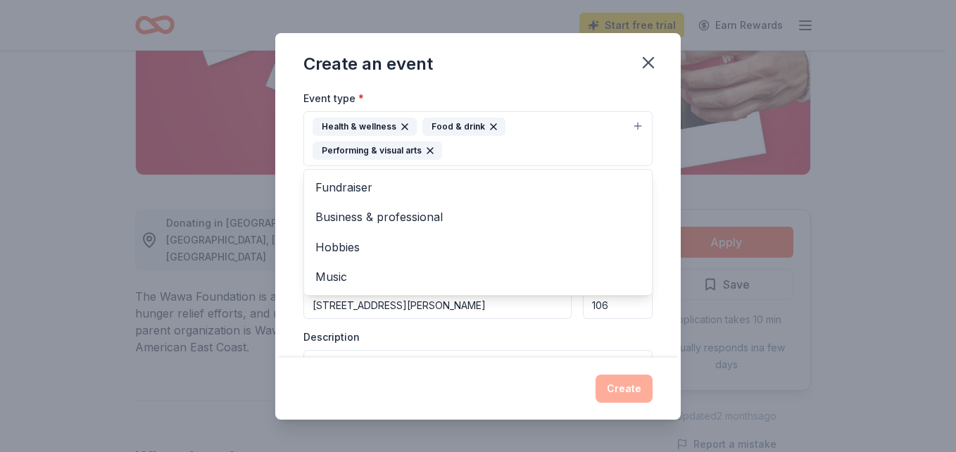
scroll to position [165, 0]
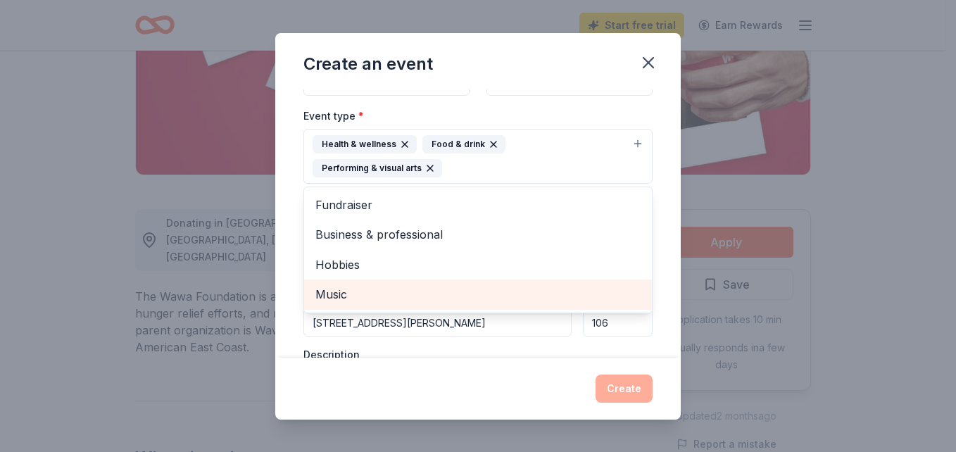
click at [331, 291] on span "Music" at bounding box center [477, 294] width 325 height 18
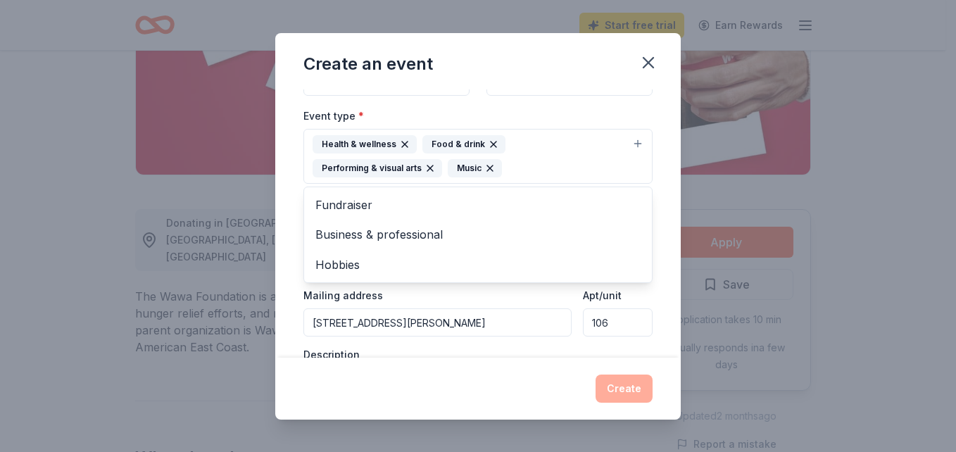
click at [557, 372] on div "Create an event Event name * Harvesting for Elders 21 /100 Event website www.ha…" at bounding box center [477, 226] width 405 height 386
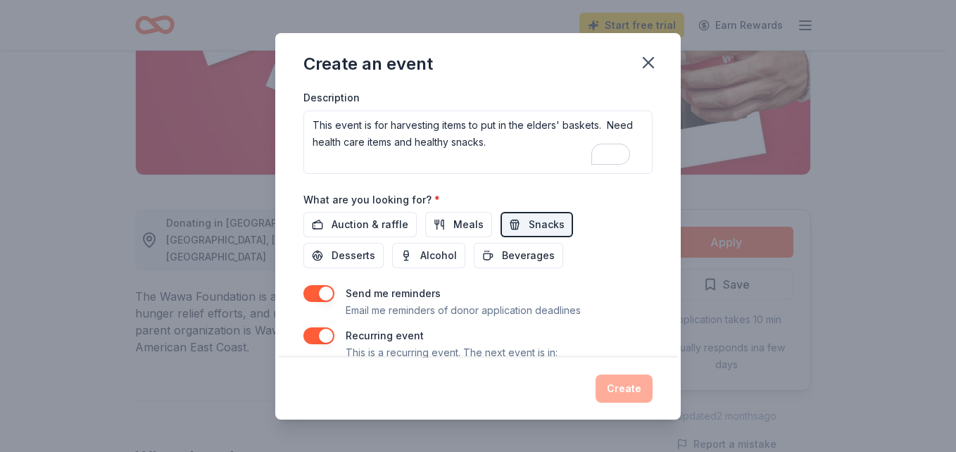
scroll to position [446, 0]
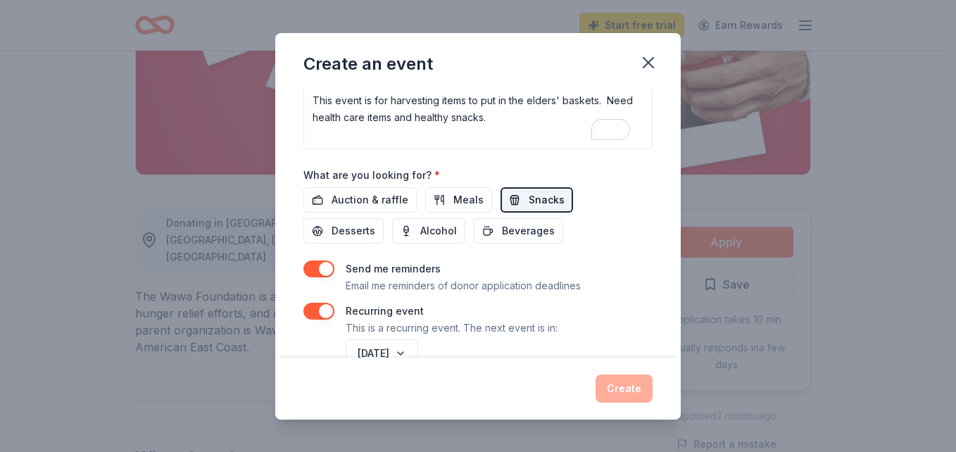
click at [528, 196] on span "Snacks" at bounding box center [546, 199] width 36 height 17
click at [457, 199] on span "Meals" at bounding box center [468, 199] width 30 height 17
click at [512, 197] on button "Snacks" at bounding box center [536, 199] width 72 height 25
click at [523, 224] on span "Beverages" at bounding box center [528, 230] width 53 height 17
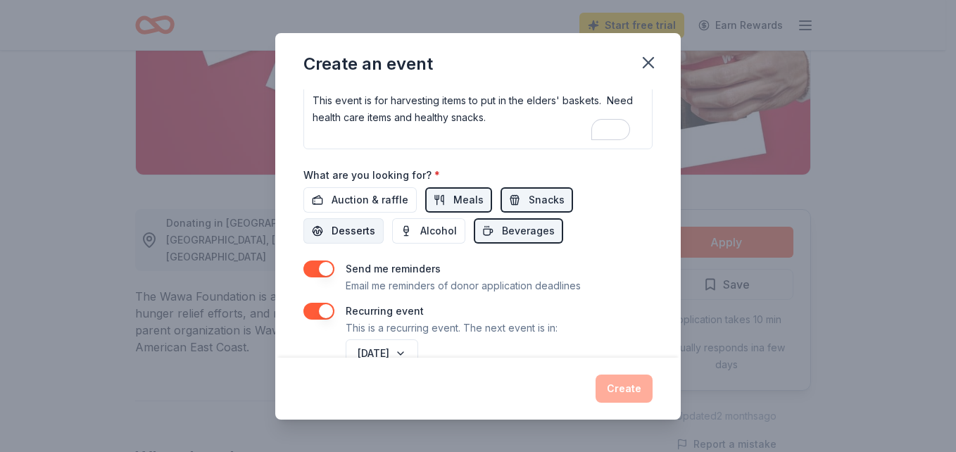
click at [349, 229] on span "Desserts" at bounding box center [353, 230] width 44 height 17
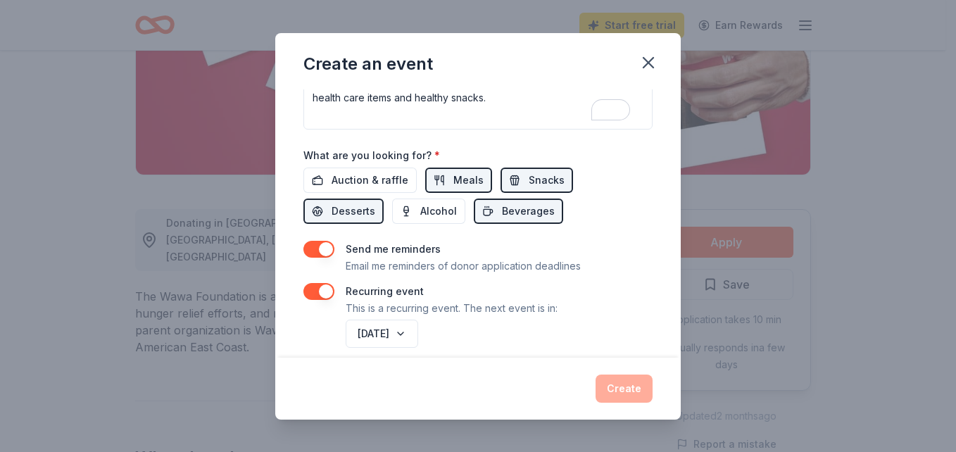
scroll to position [481, 0]
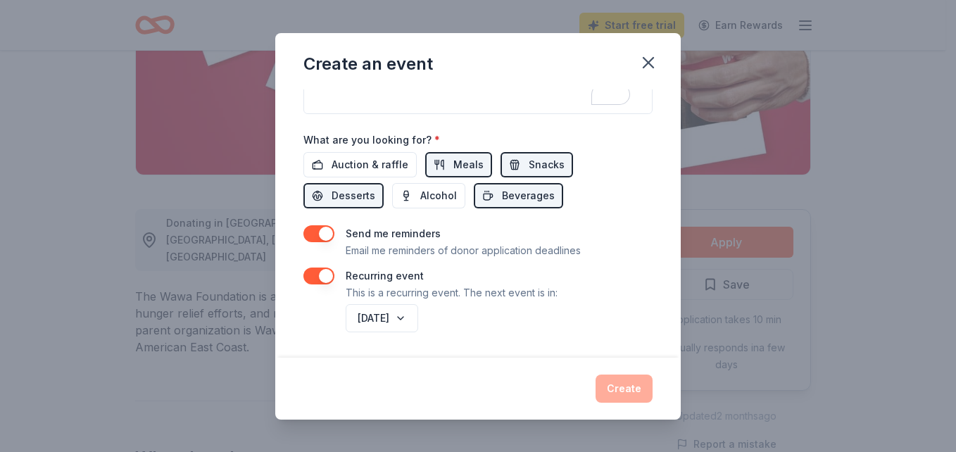
click at [515, 305] on div "September 2025" at bounding box center [498, 318] width 310 height 34
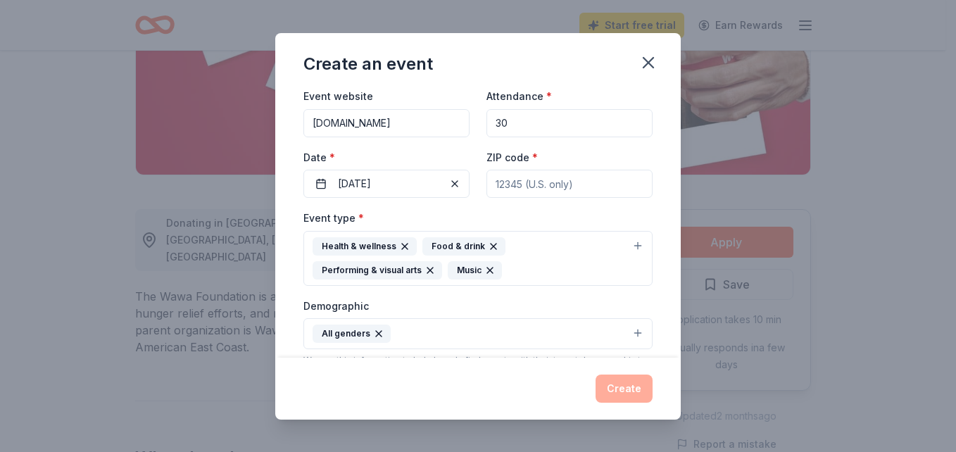
scroll to position [0, 0]
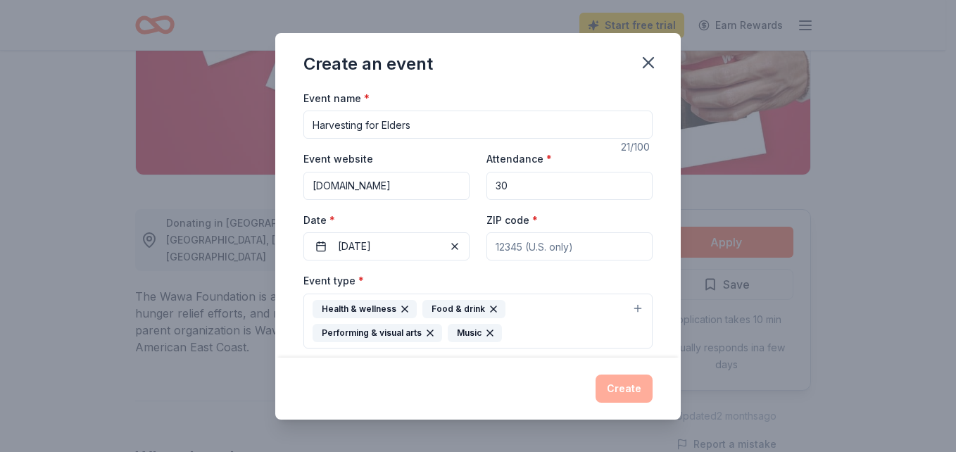
click at [526, 246] on input "ZIP code *" at bounding box center [569, 246] width 166 height 28
type input "23803"
click at [654, 249] on div "Event name * Harvesting for Elders 21 /100 Event website www.harvestforyouth.or…" at bounding box center [477, 223] width 405 height 268
click at [619, 385] on button "Create" at bounding box center [623, 388] width 57 height 28
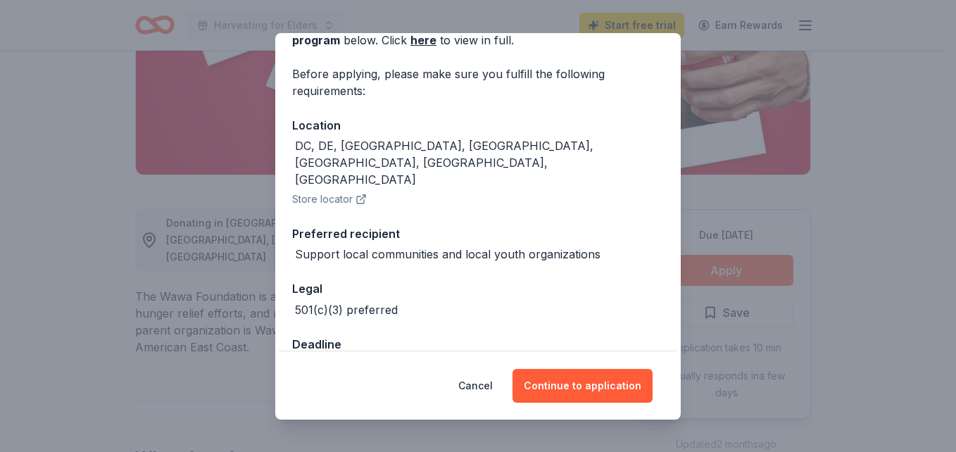
scroll to position [94, 0]
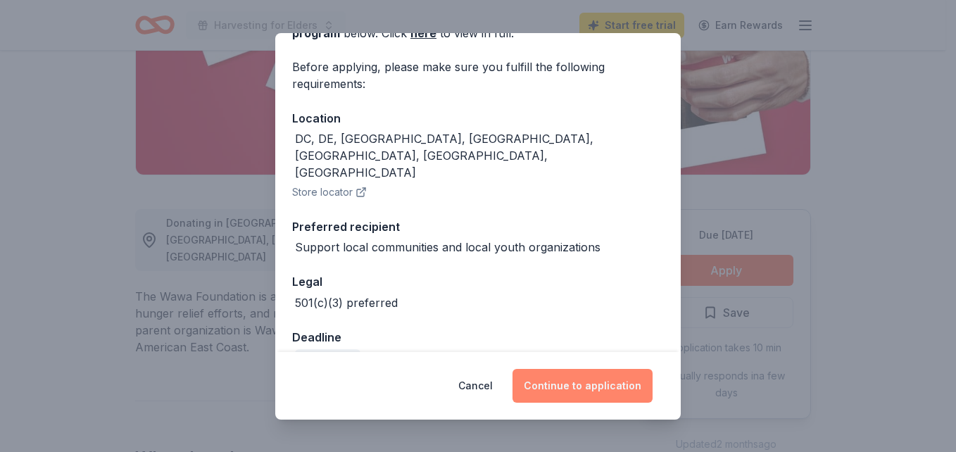
click at [576, 383] on button "Continue to application" at bounding box center [582, 386] width 140 height 34
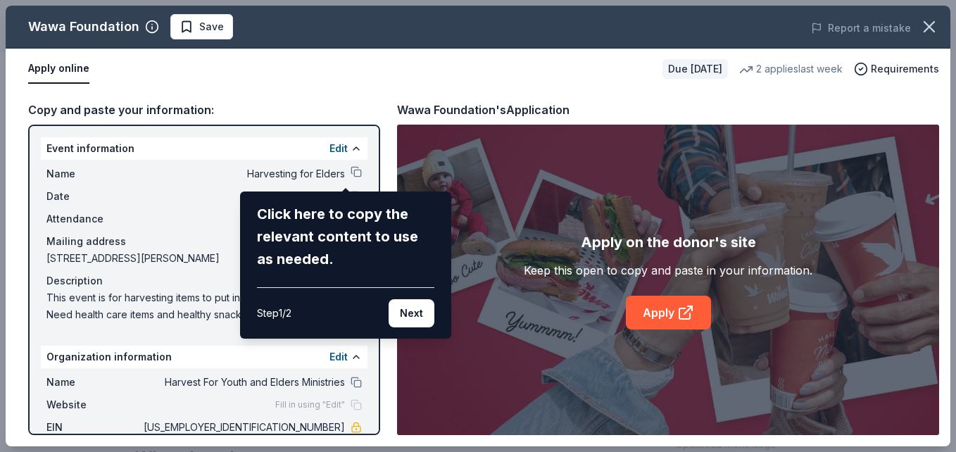
click at [417, 309] on button "Next" at bounding box center [411, 313] width 46 height 28
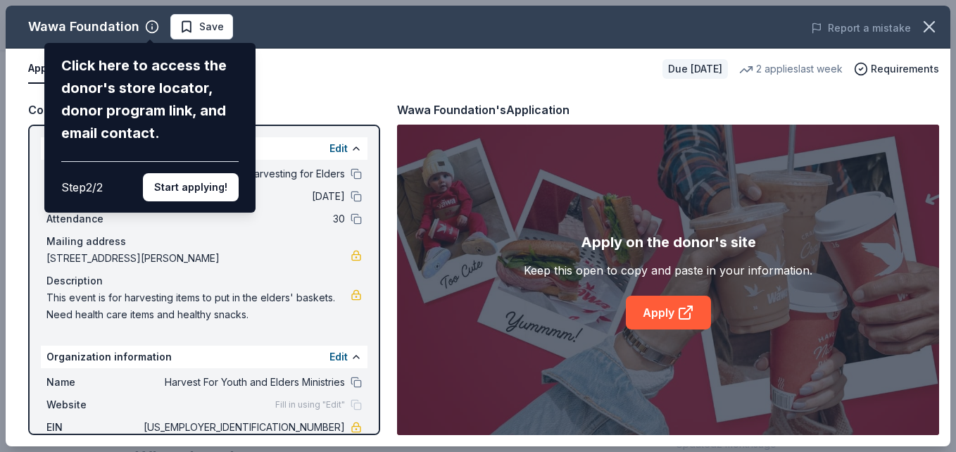
click at [179, 184] on button "Start applying!" at bounding box center [191, 187] width 96 height 28
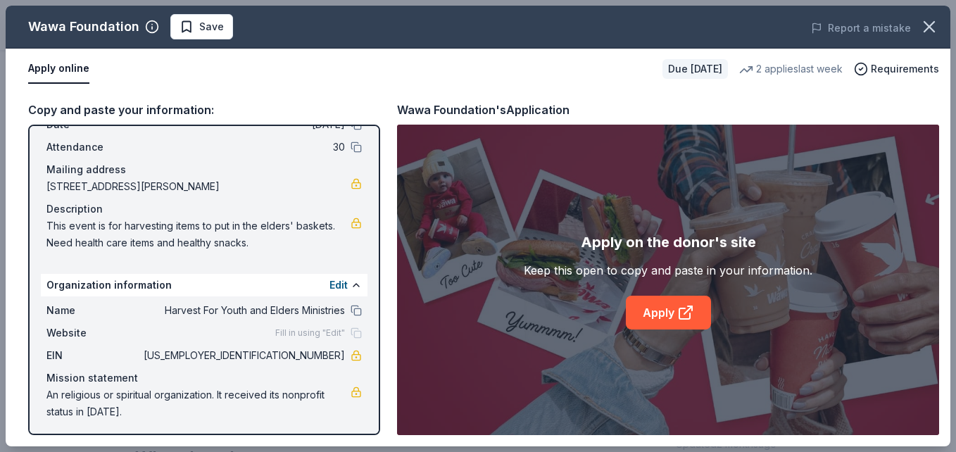
scroll to position [75, 0]
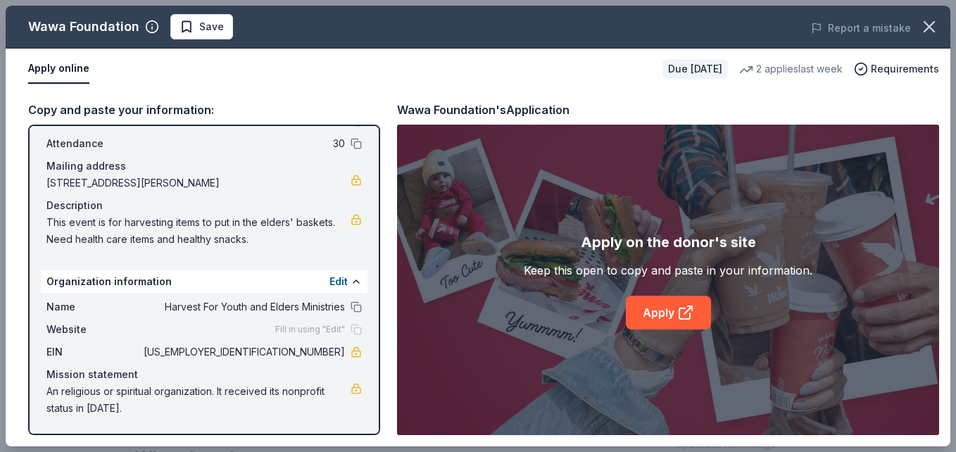
drag, startPoint x: 126, startPoint y: 417, endPoint x: 106, endPoint y: 193, distance: 224.7
click at [106, 193] on div "Event information Edit Name Harvesting for Elders Date 09/27/25 Attendance 30 M…" at bounding box center [204, 280] width 352 height 310
drag, startPoint x: 115, startPoint y: 411, endPoint x: 121, endPoint y: 106, distance: 304.7
click at [122, 106] on div "Copy and paste your information: Event information Edit Name Harvesting for Eld…" at bounding box center [204, 268] width 352 height 334
click at [667, 313] on link "Apply" at bounding box center [668, 313] width 85 height 34
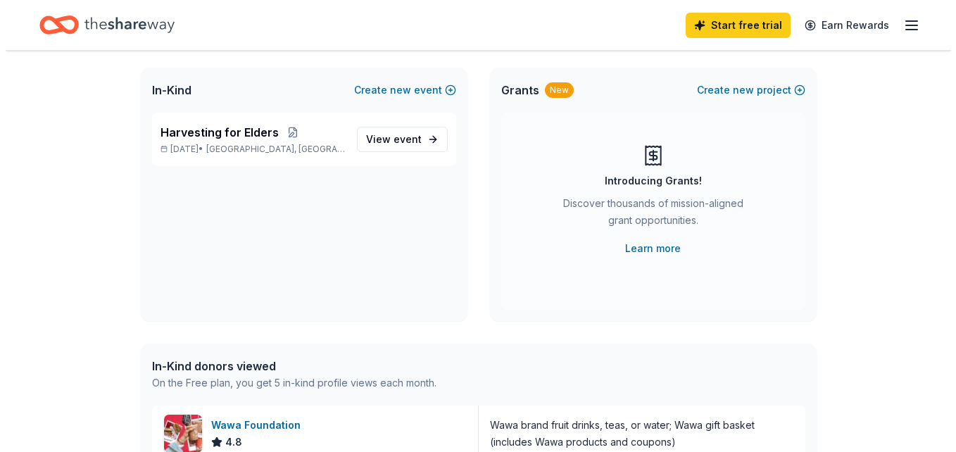
scroll to position [49, 0]
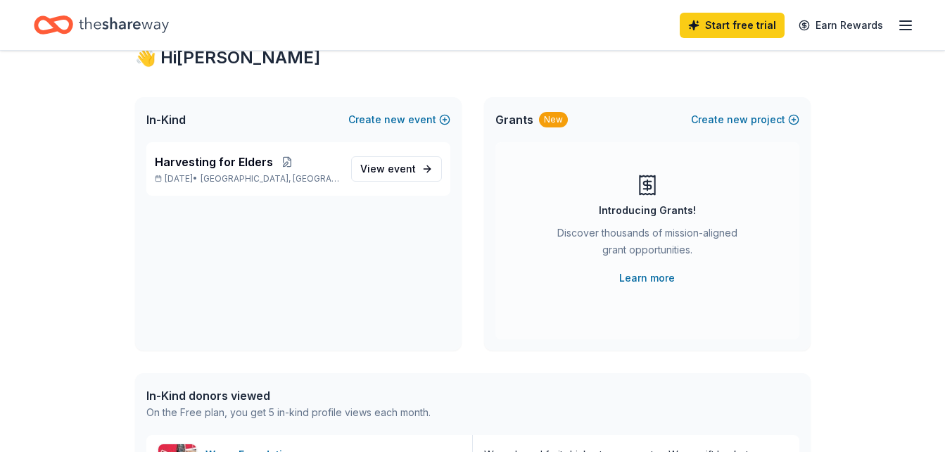
click at [516, 119] on span "Grants" at bounding box center [514, 119] width 38 height 17
click at [718, 118] on button "Create new project" at bounding box center [745, 119] width 108 height 17
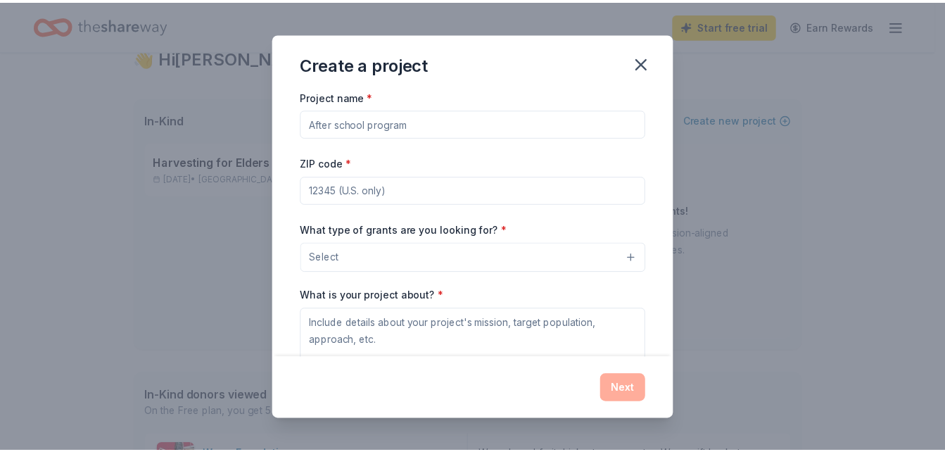
scroll to position [0, 0]
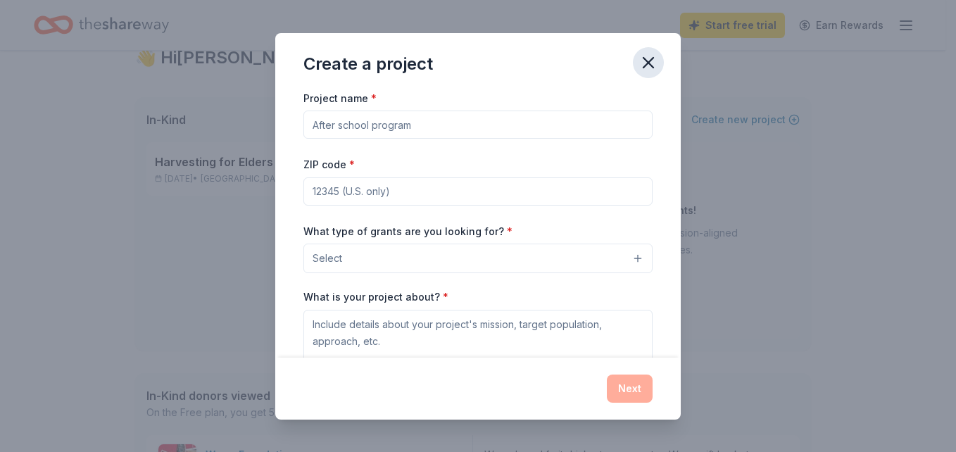
click at [652, 63] on icon "button" at bounding box center [648, 63] width 20 height 20
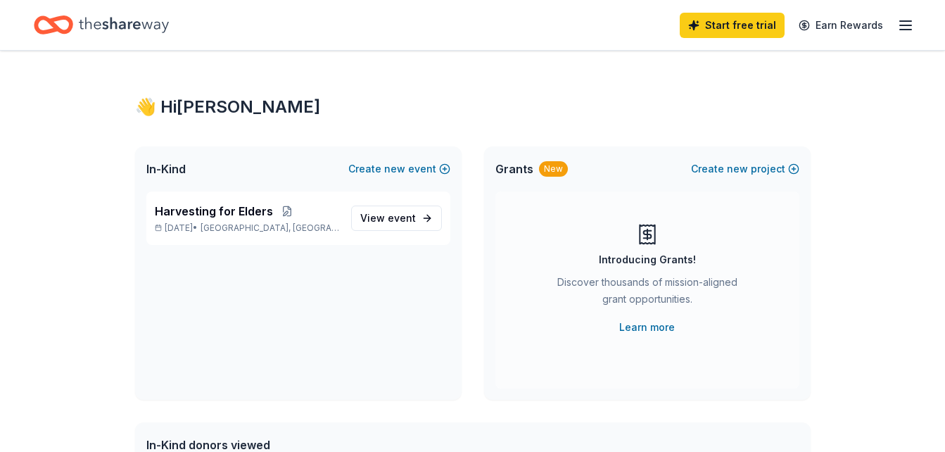
click at [911, 26] on icon "button" at bounding box center [905, 25] width 17 height 17
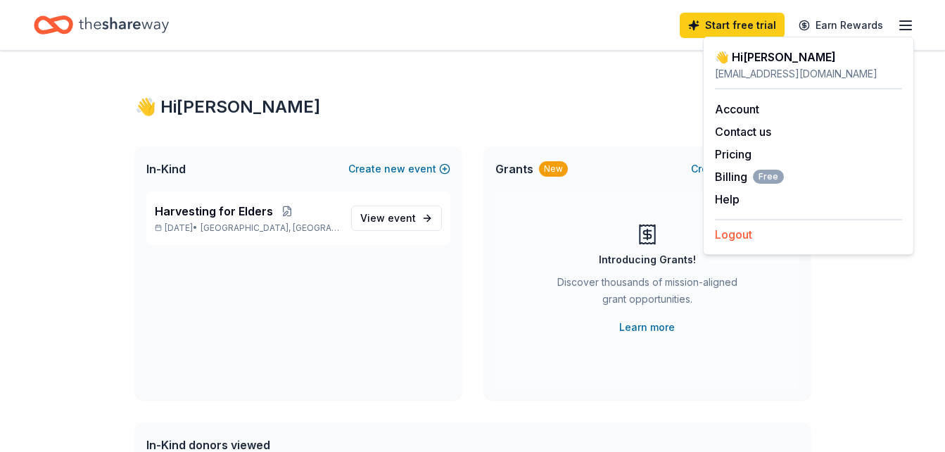
click at [732, 239] on button "Logout" at bounding box center [733, 234] width 37 height 17
